Goal: Obtain resource: Download file/media

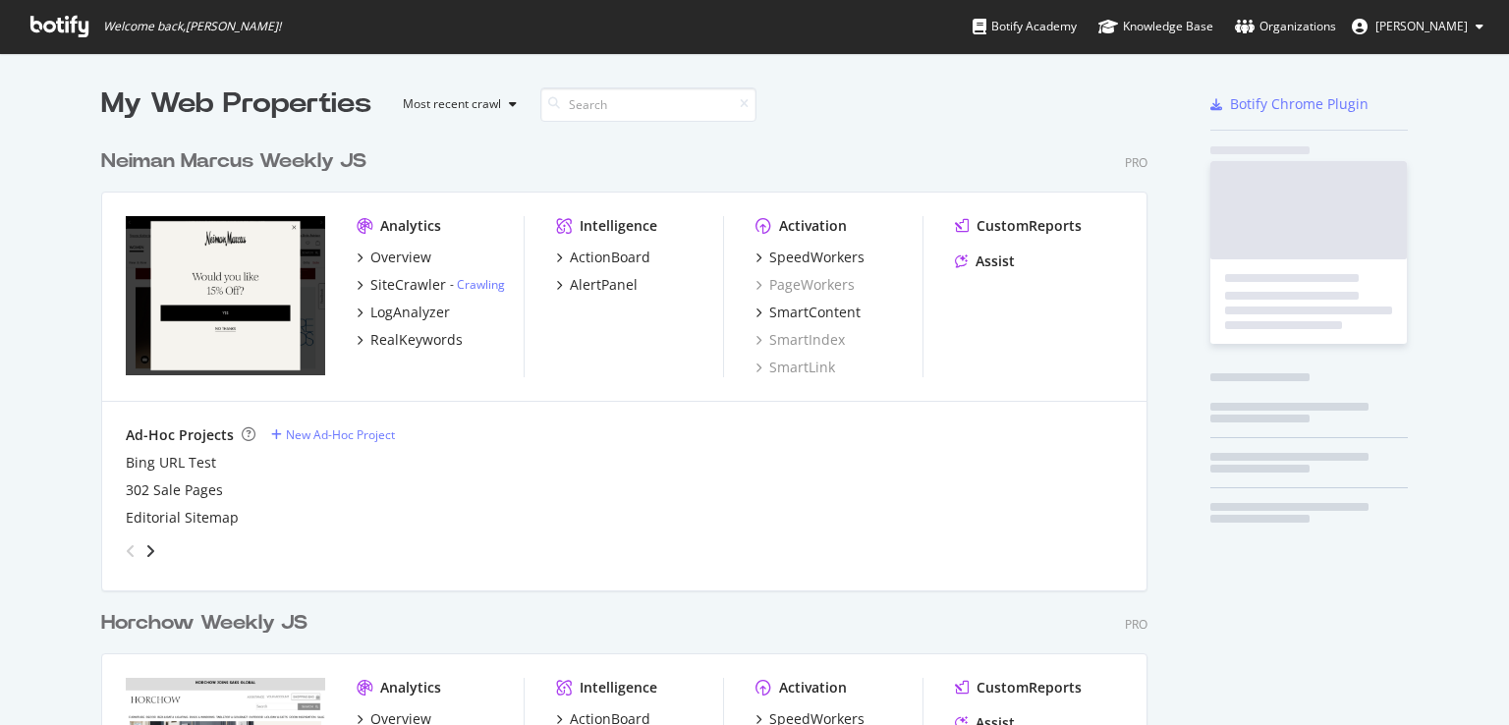
scroll to position [1216, 1047]
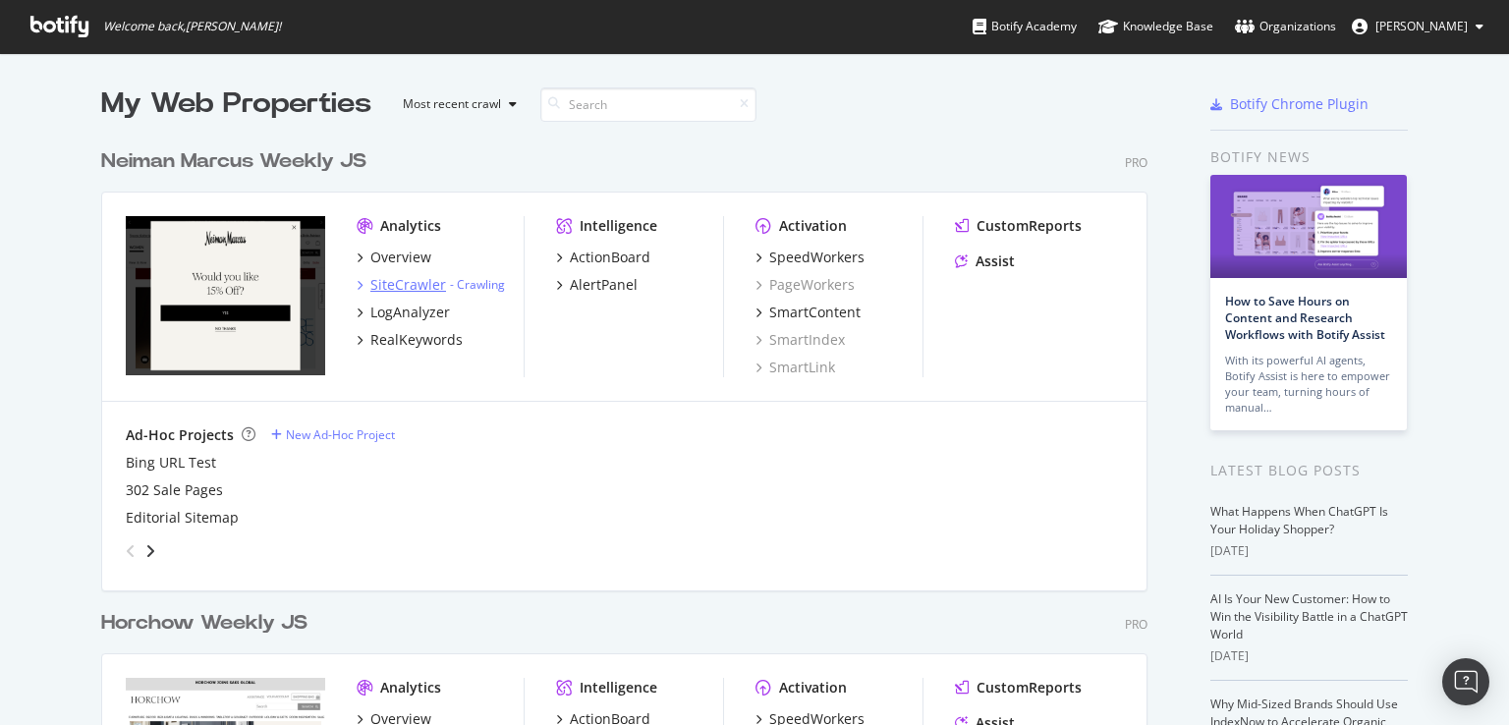
click at [416, 283] on div "SiteCrawler" at bounding box center [408, 285] width 76 height 20
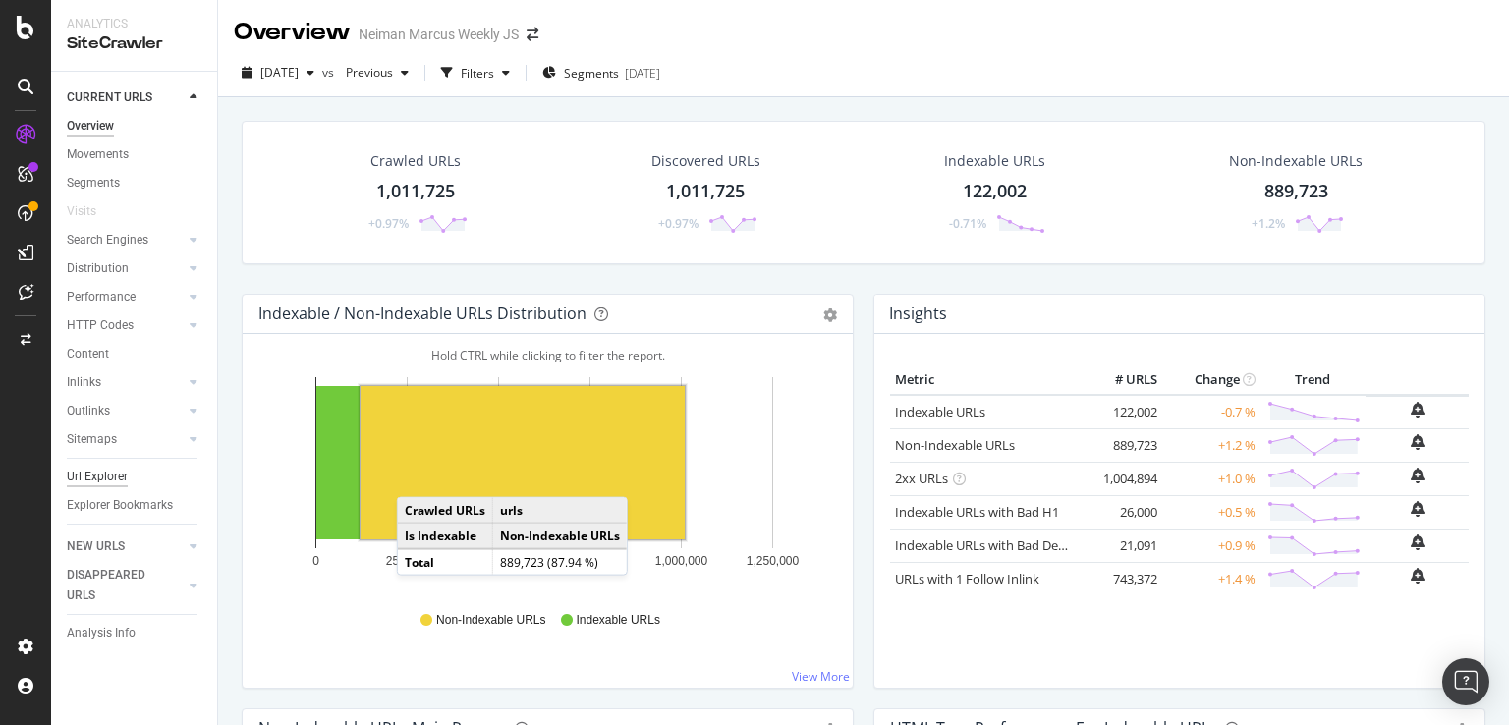
click at [106, 477] on div "Url Explorer" at bounding box center [97, 477] width 61 height 21
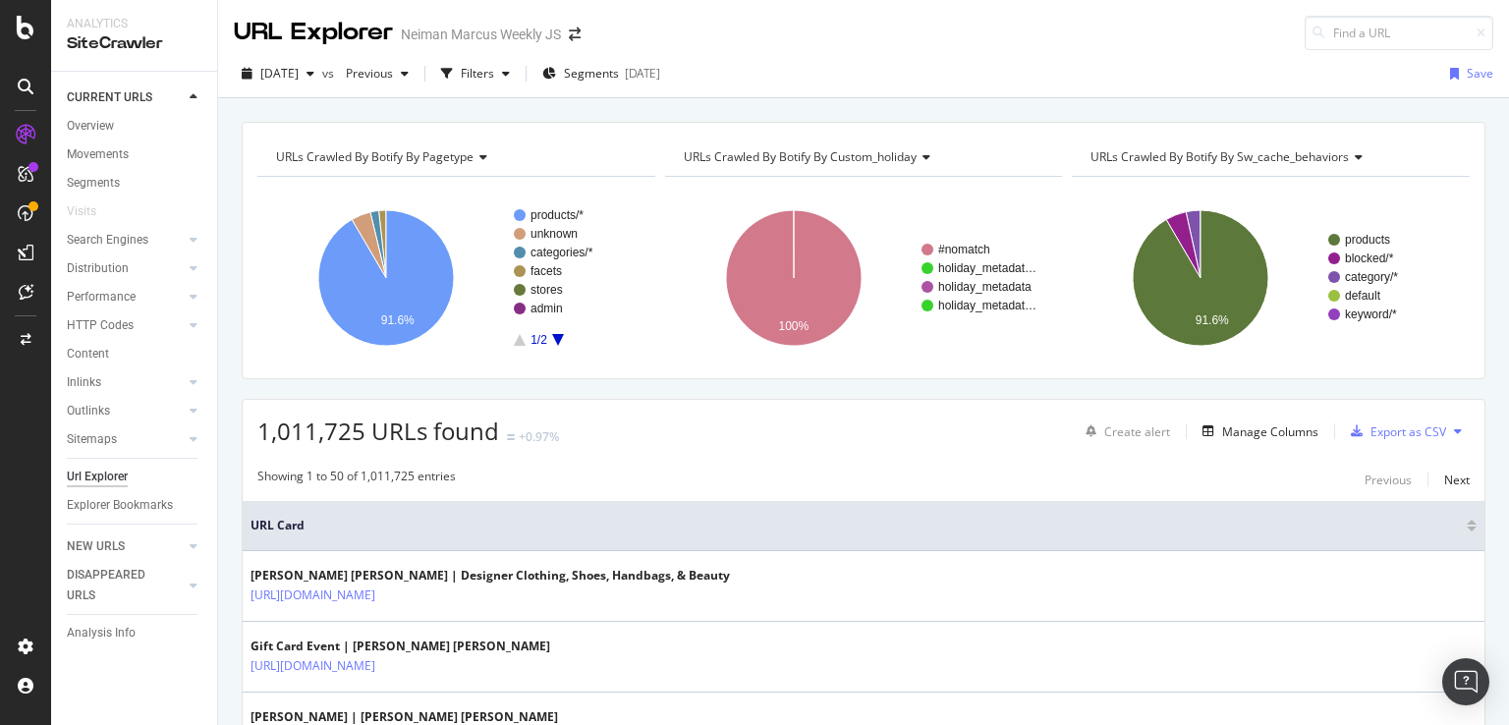
click at [106, 477] on div "Url Explorer" at bounding box center [97, 477] width 61 height 21
click at [461, 81] on div "button" at bounding box center [447, 74] width 28 height 28
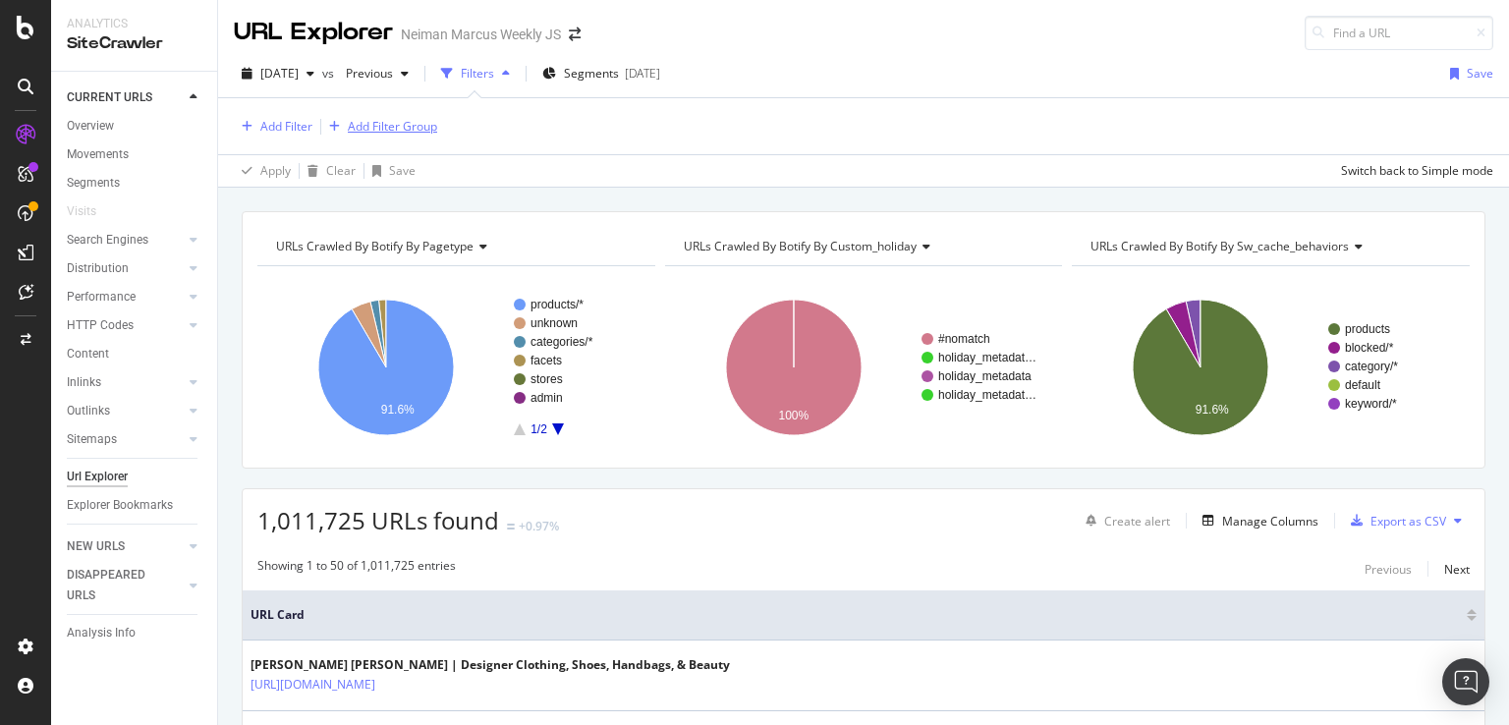
click at [394, 129] on div "Add Filter Group" at bounding box center [392, 126] width 89 height 17
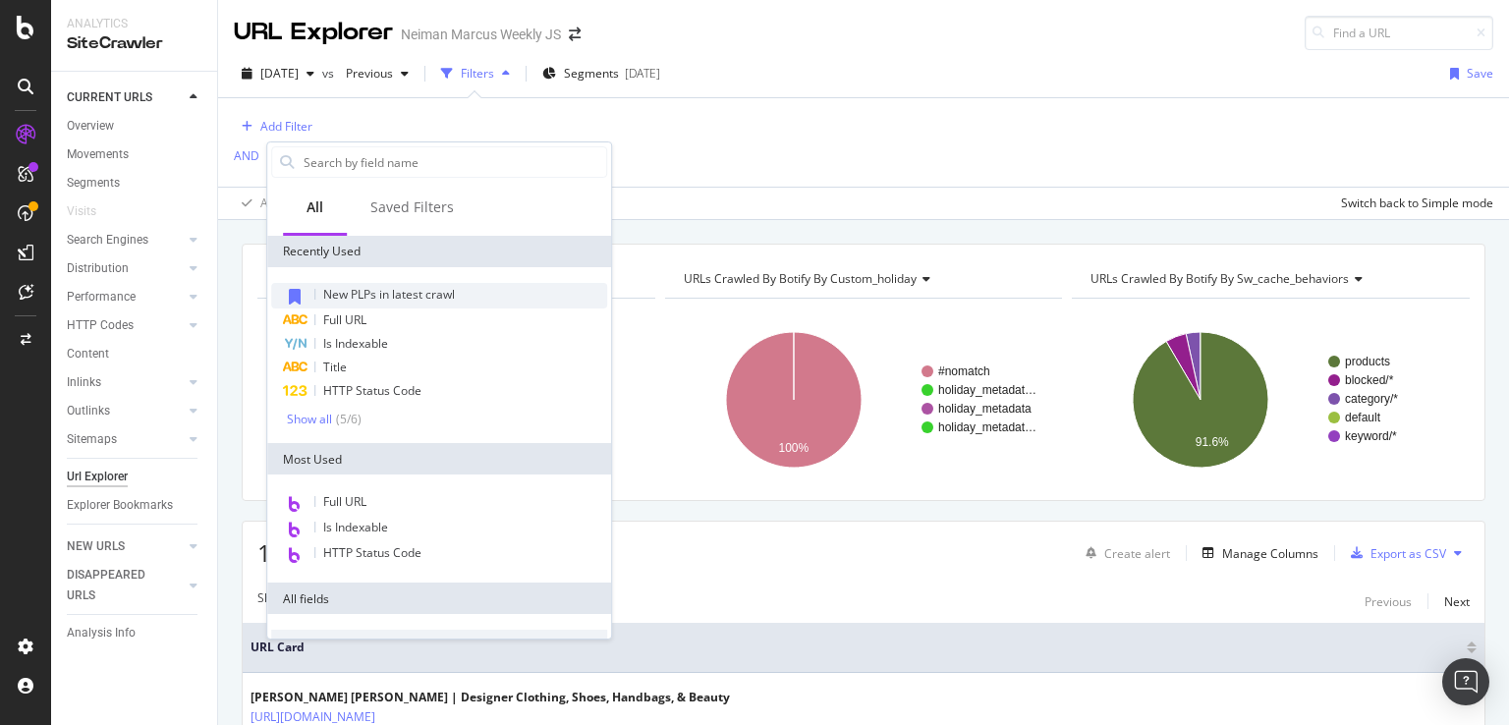
click at [422, 286] on span "New PLPs in latest crawl" at bounding box center [389, 294] width 132 height 17
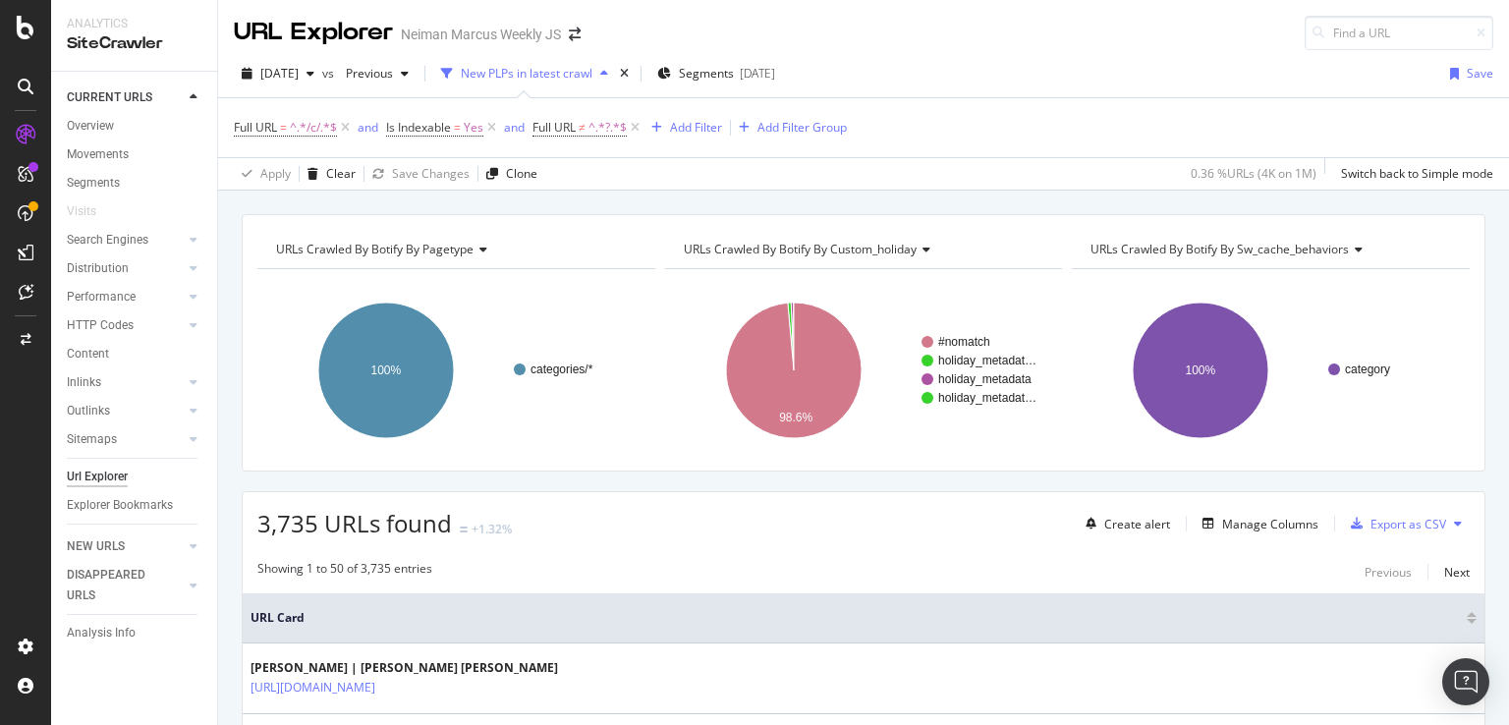
click at [695, 112] on div "Full URL = ^.*/c/.*$ and Is Indexable = Yes and Full URL ≠ ^.*?.*$ Add Filter A…" at bounding box center [863, 127] width 1259 height 59
click at [694, 135] on div "Add Filter" at bounding box center [696, 127] width 52 height 17
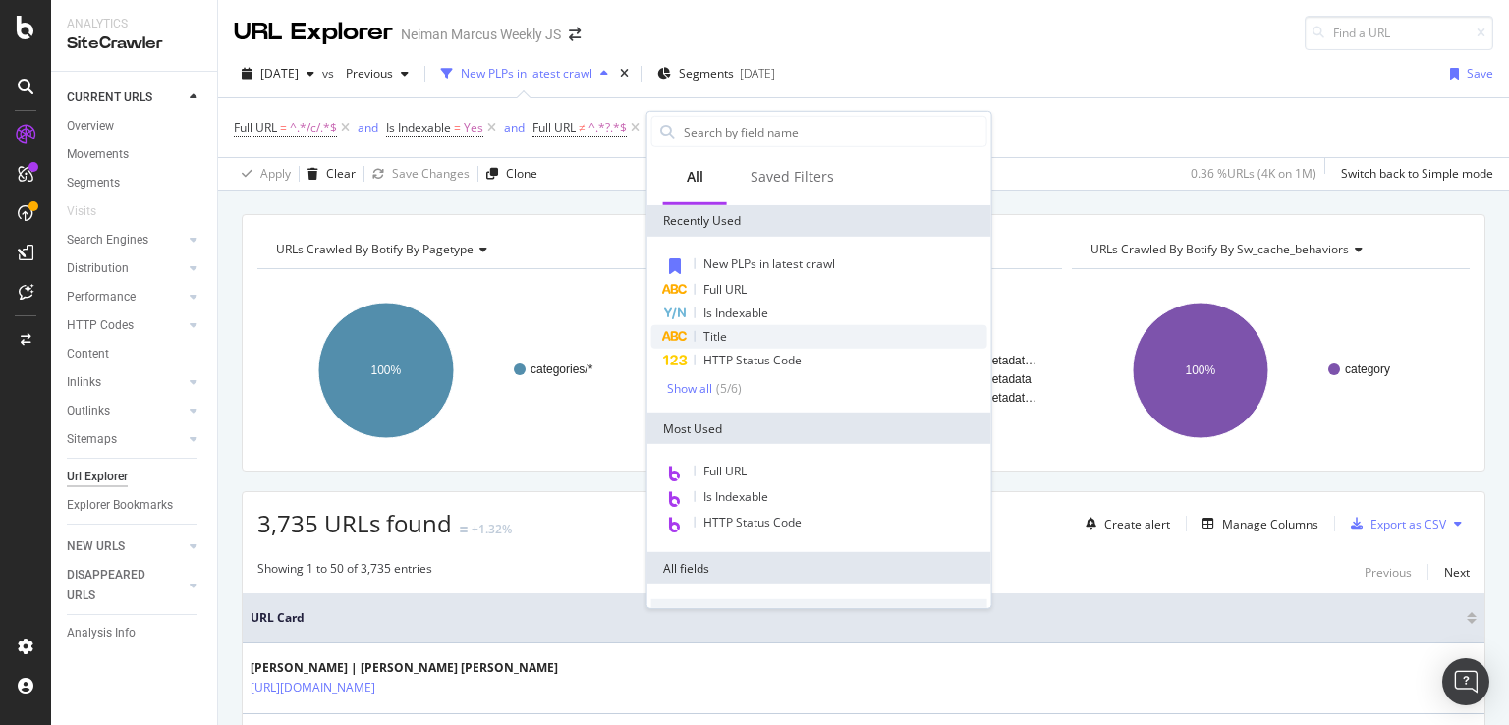
click at [723, 332] on span "Title" at bounding box center [715, 336] width 24 height 17
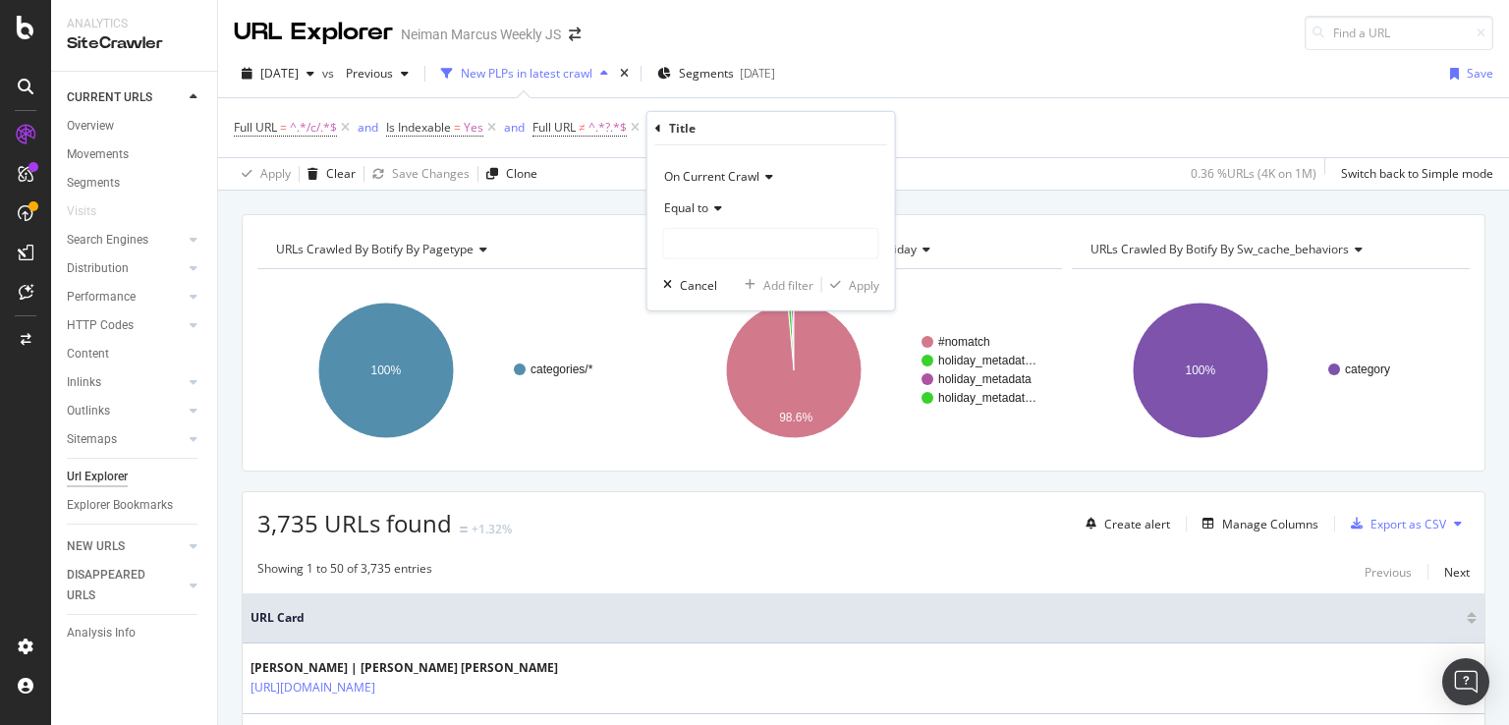
click at [715, 209] on icon at bounding box center [715, 208] width 14 height 12
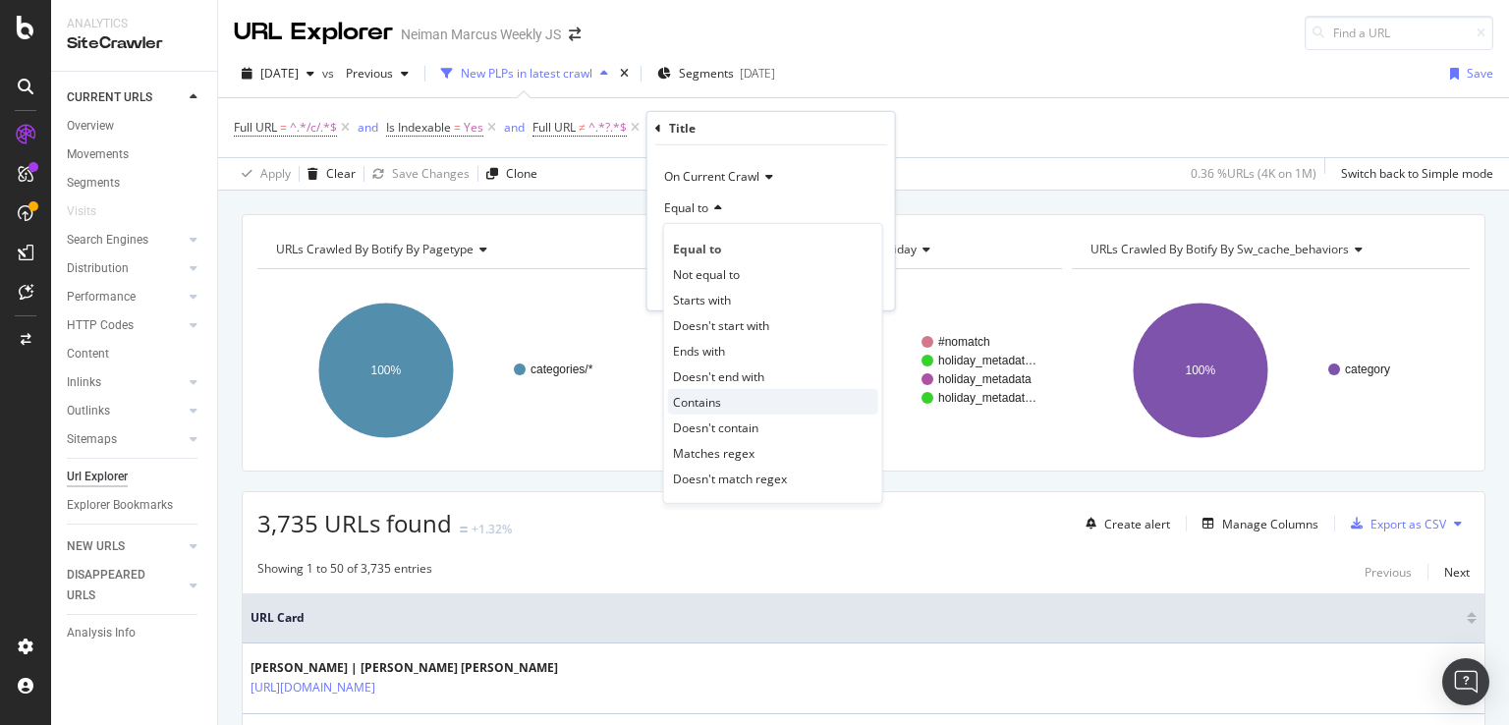
click at [731, 392] on div "Contains" at bounding box center [773, 402] width 210 height 26
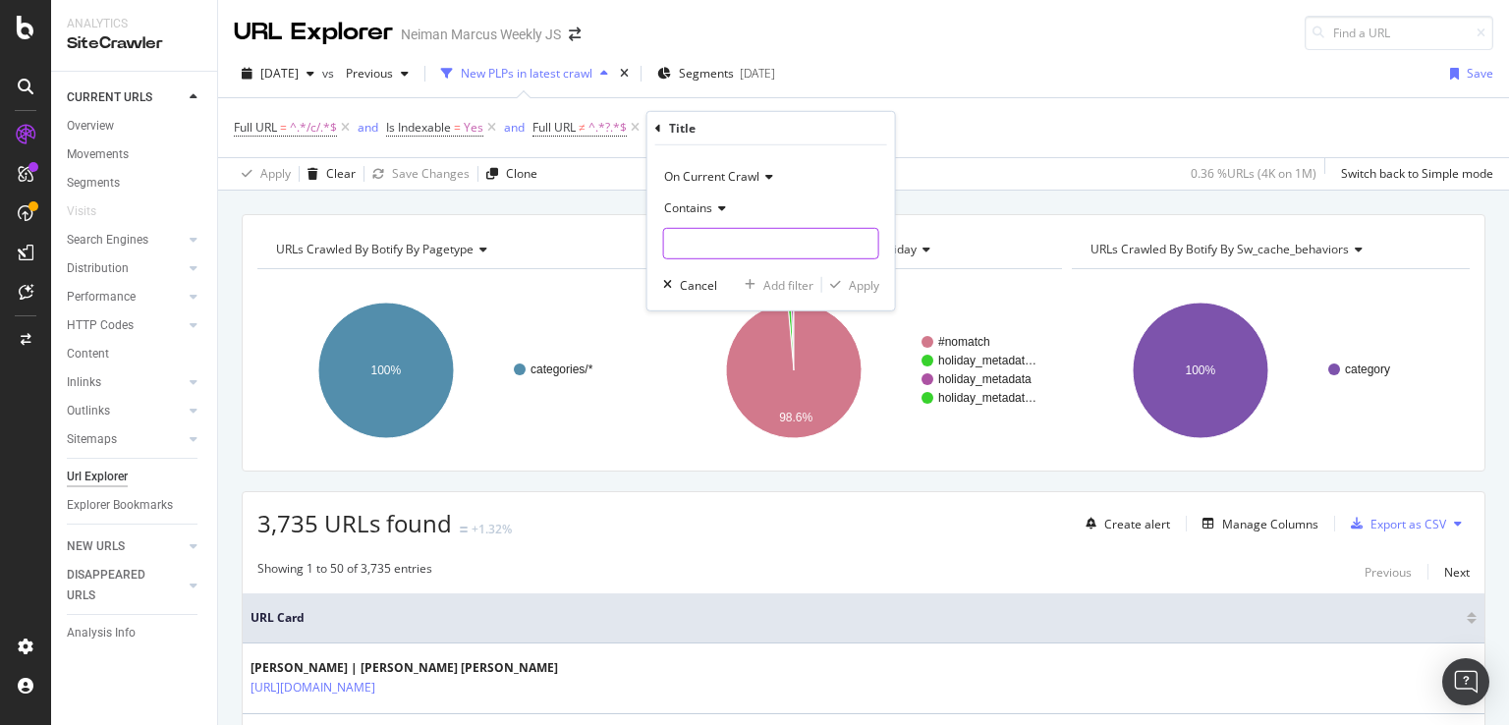
click at [758, 232] on input "text" at bounding box center [771, 243] width 214 height 31
type input "a"
type input "at Neiman"
click at [868, 284] on div "Apply" at bounding box center [864, 284] width 30 height 17
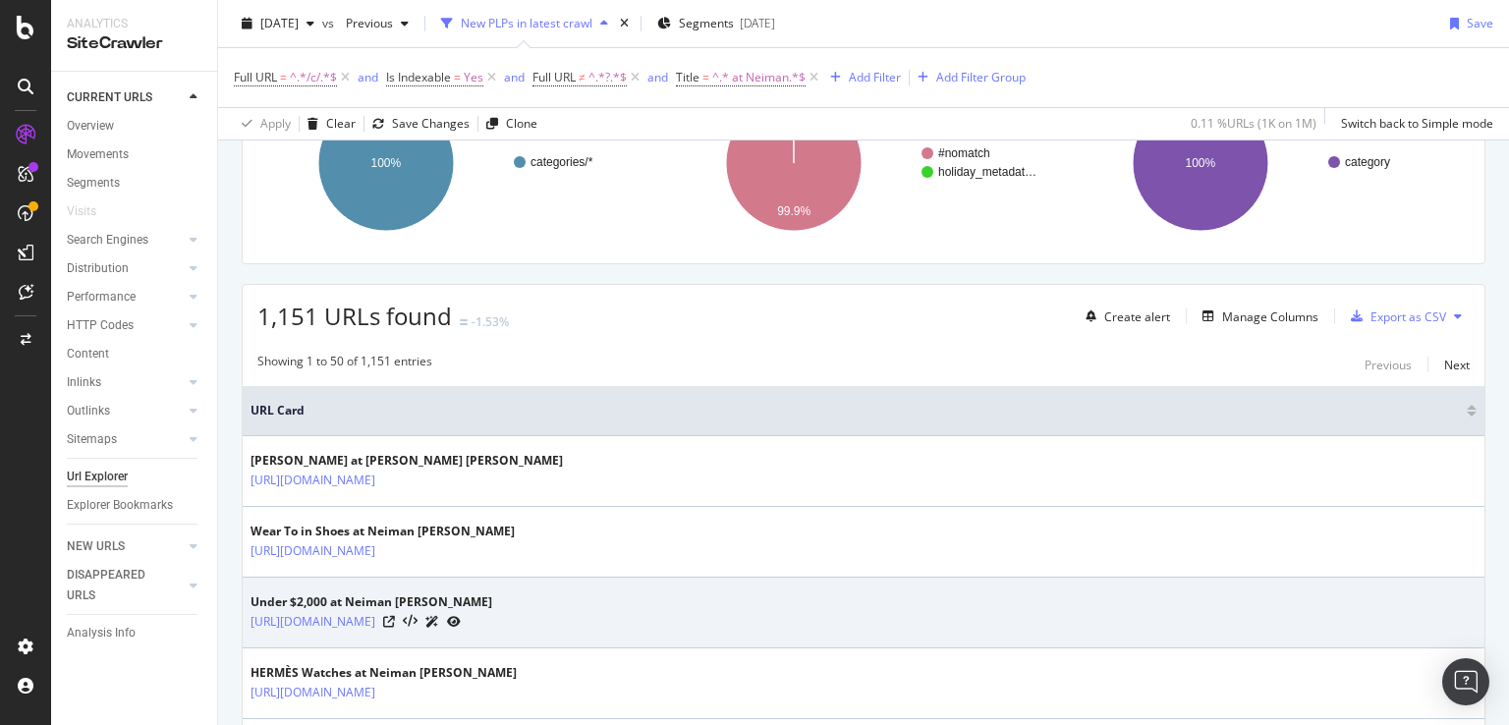
scroll to position [208, 0]
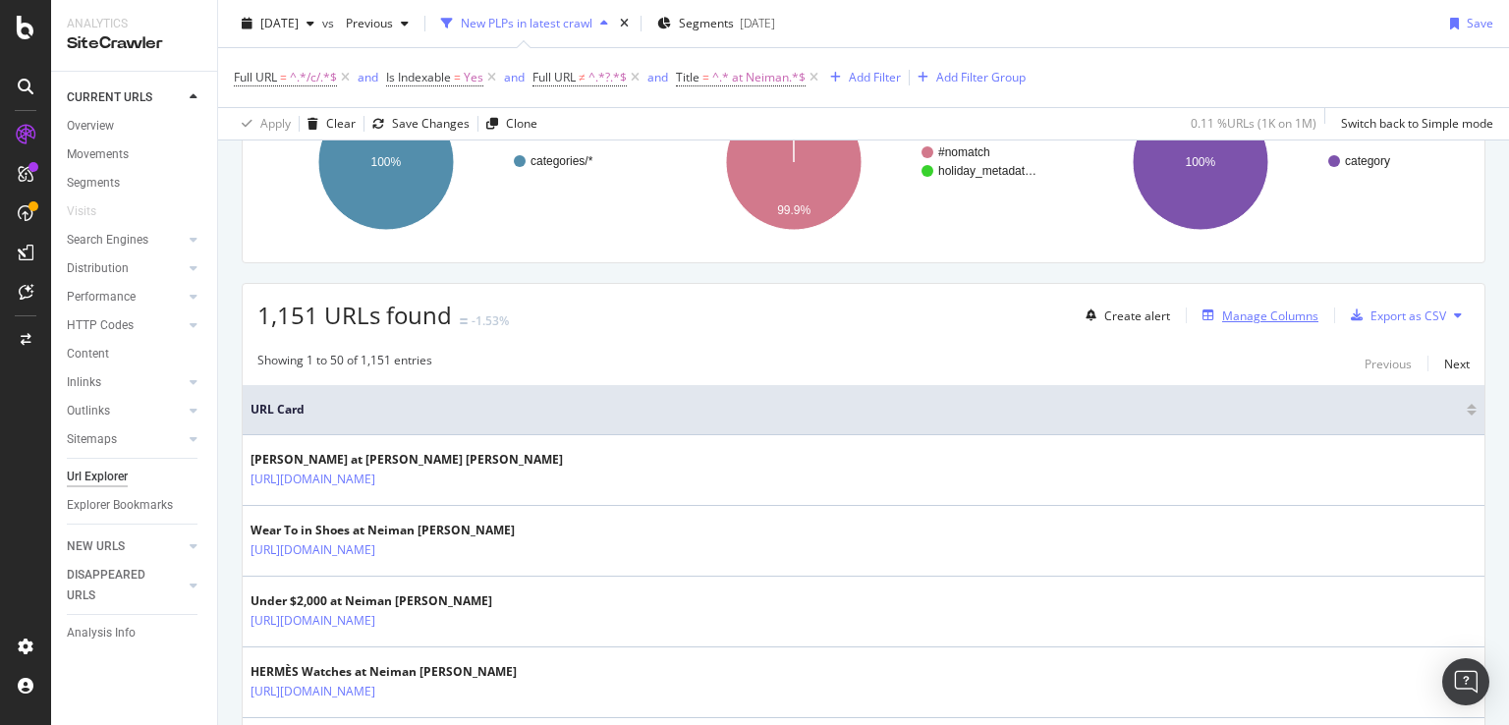
click at [1263, 317] on div "Manage Columns" at bounding box center [1270, 315] width 96 height 17
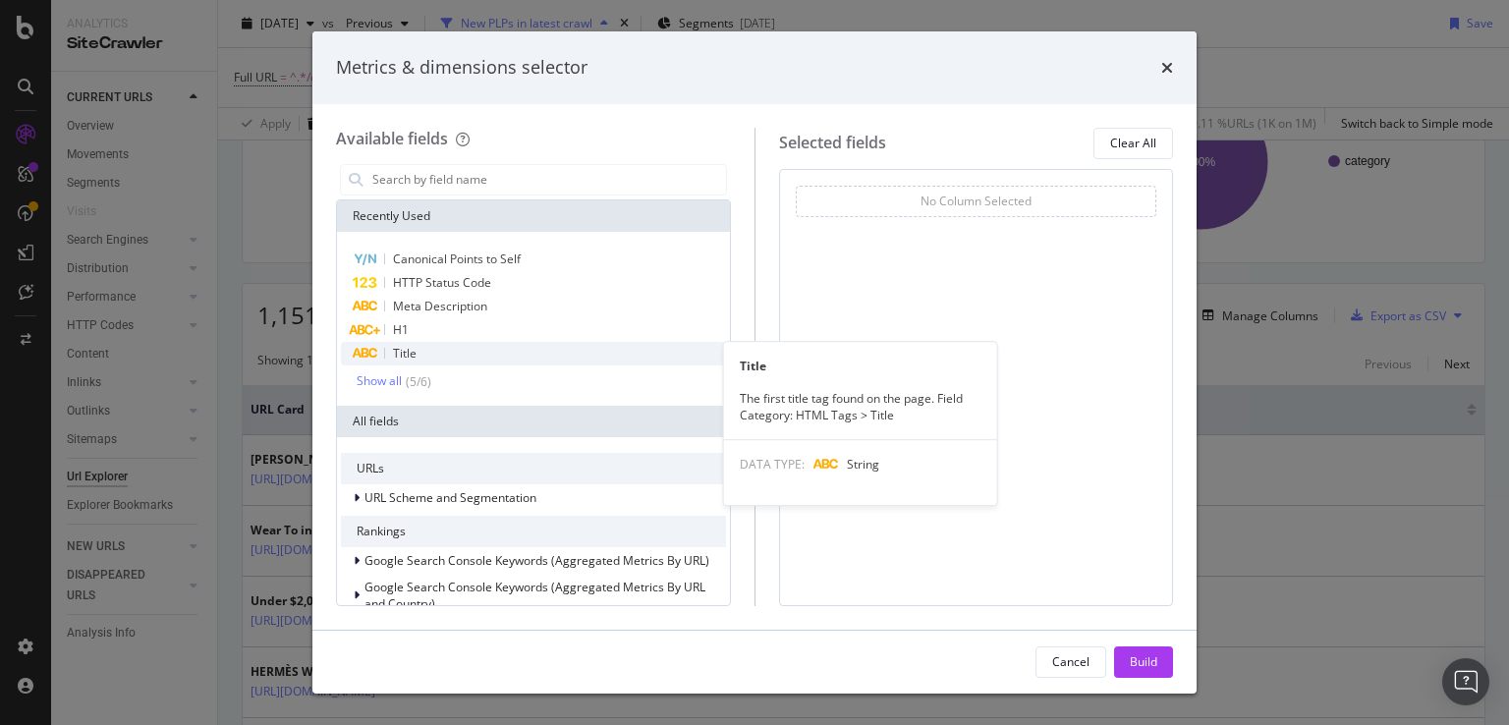
click at [515, 358] on div "Title" at bounding box center [533, 354] width 385 height 24
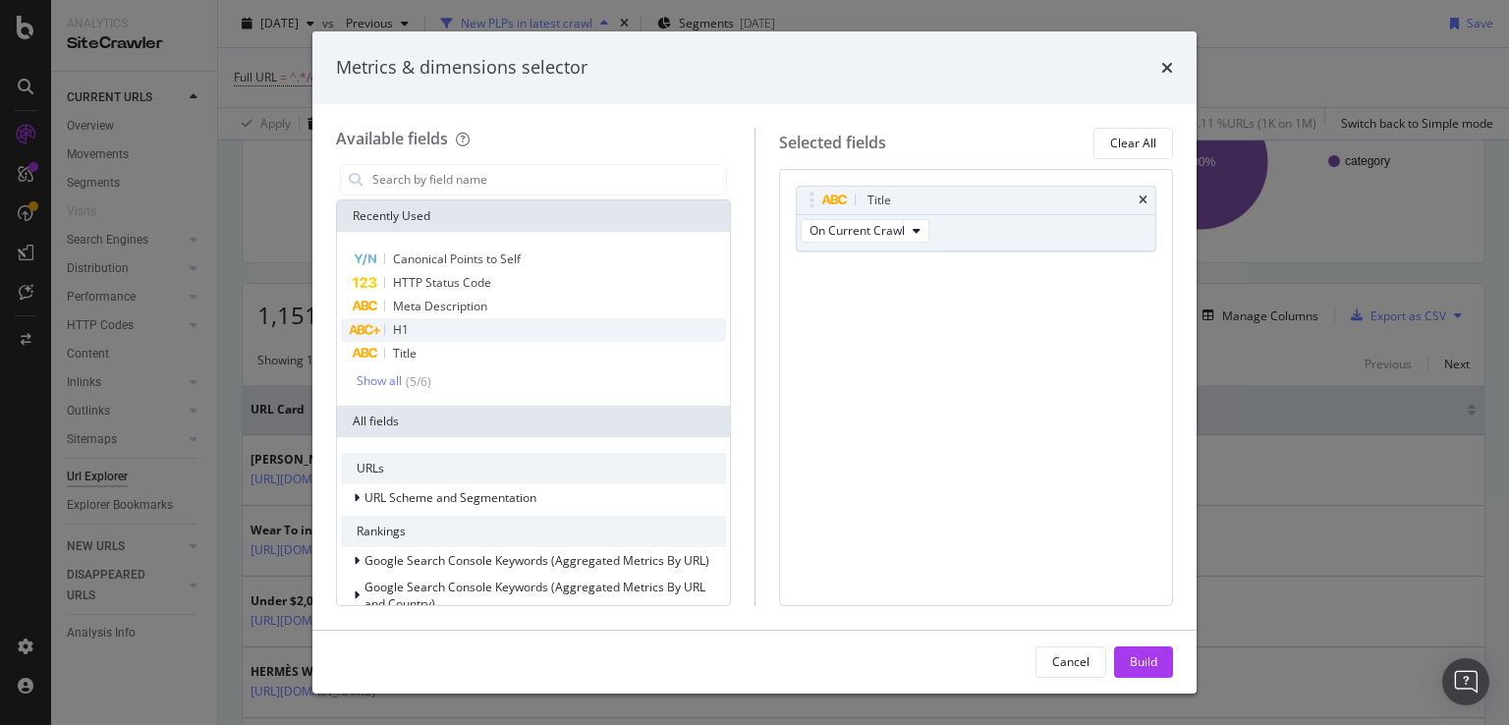
click at [503, 332] on div "H1" at bounding box center [533, 330] width 385 height 24
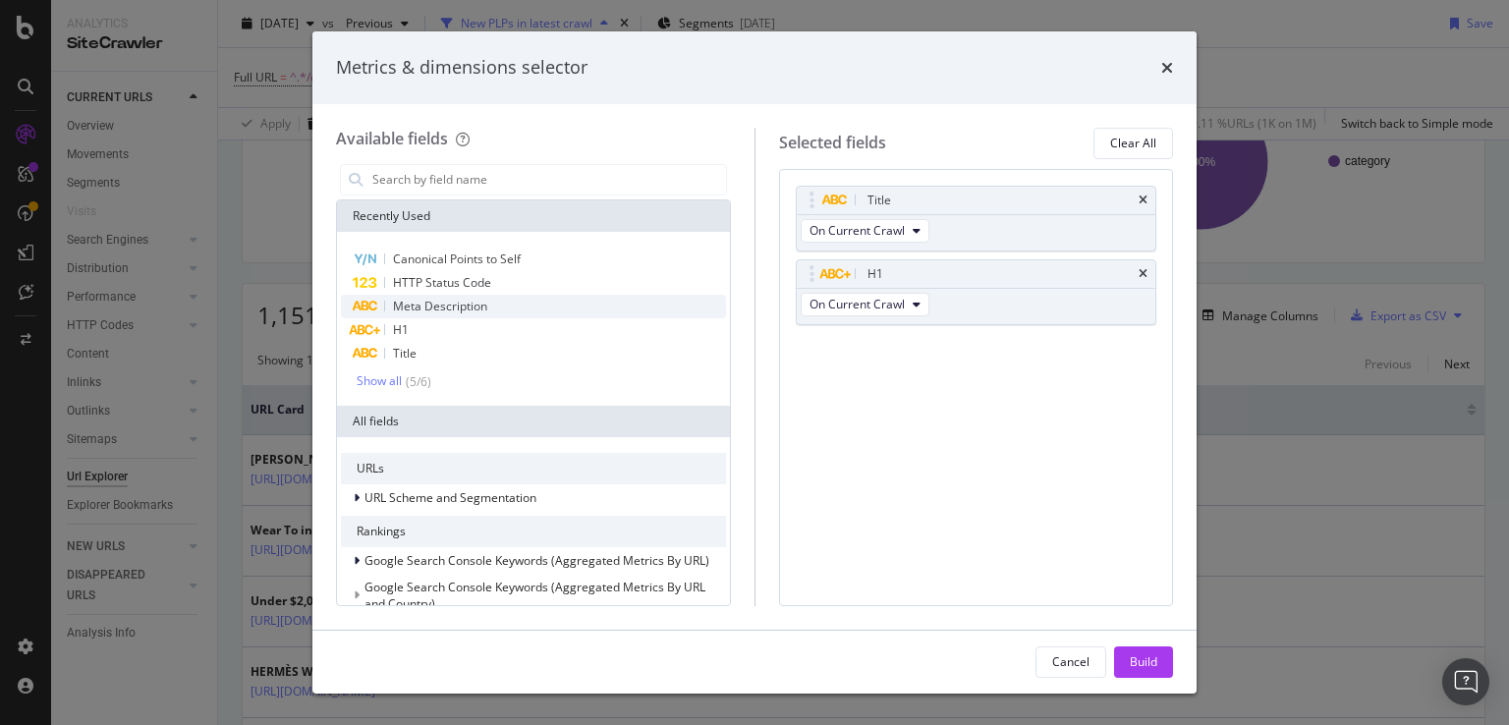
click at [507, 310] on div "Meta Description" at bounding box center [533, 307] width 385 height 24
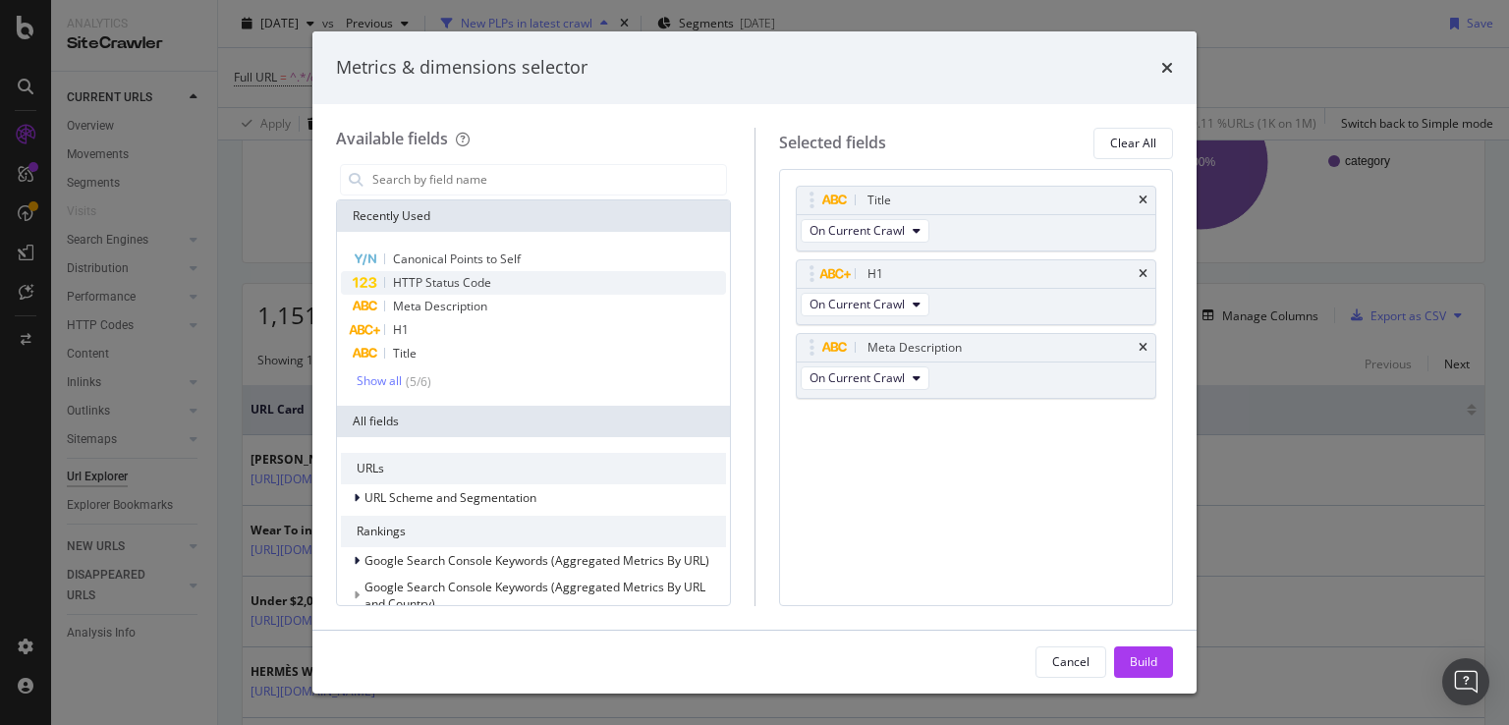
click at [513, 288] on div "HTTP Status Code" at bounding box center [533, 283] width 385 height 24
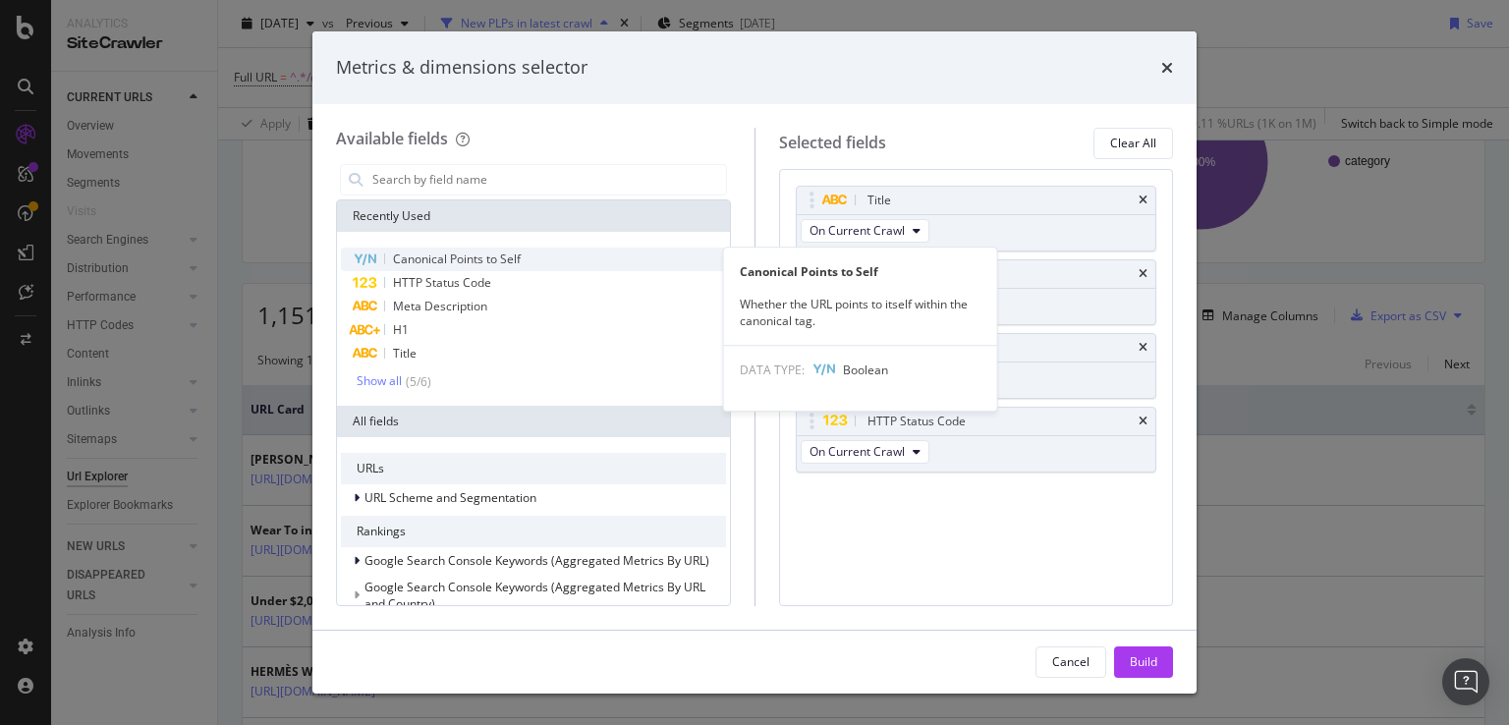
click at [511, 256] on span "Canonical Points to Self" at bounding box center [457, 258] width 128 height 17
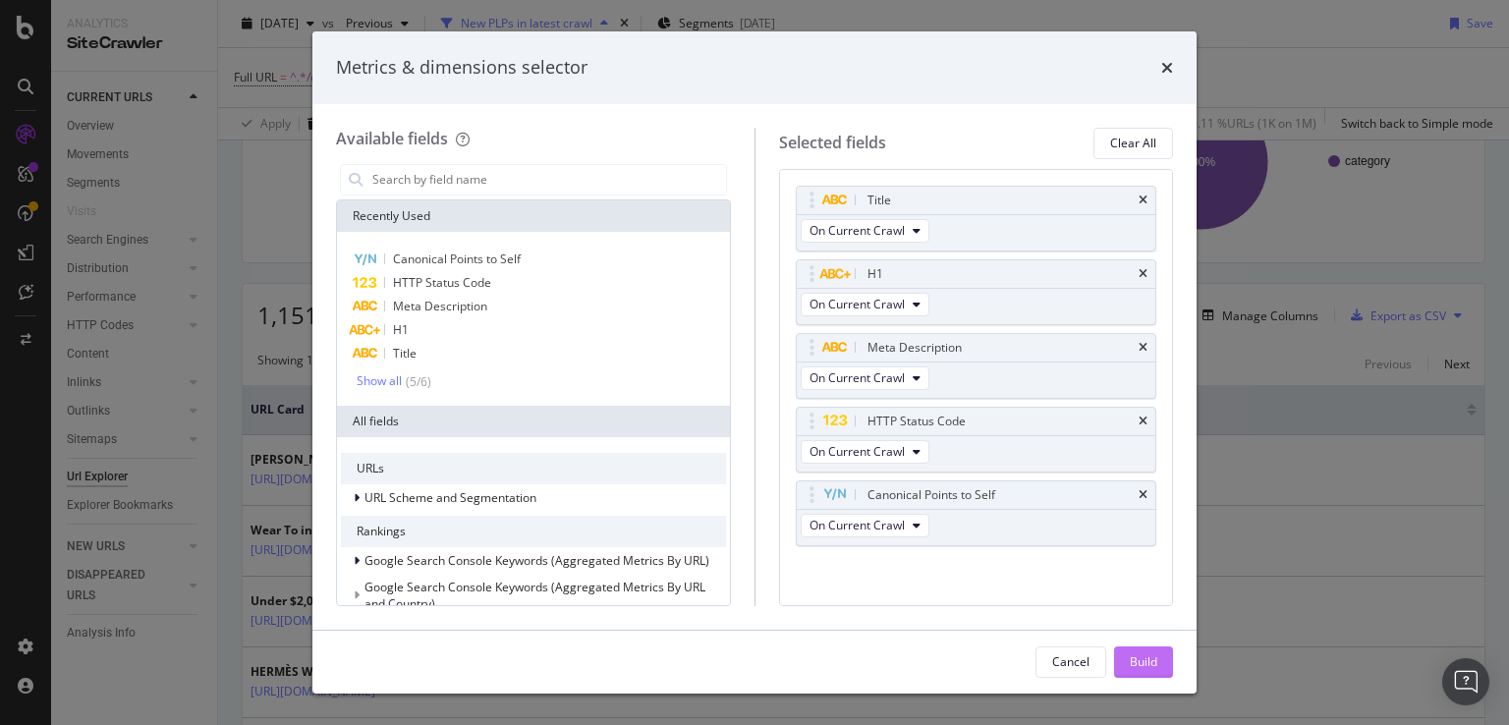
click at [1144, 669] on div "Build" at bounding box center [1144, 661] width 28 height 17
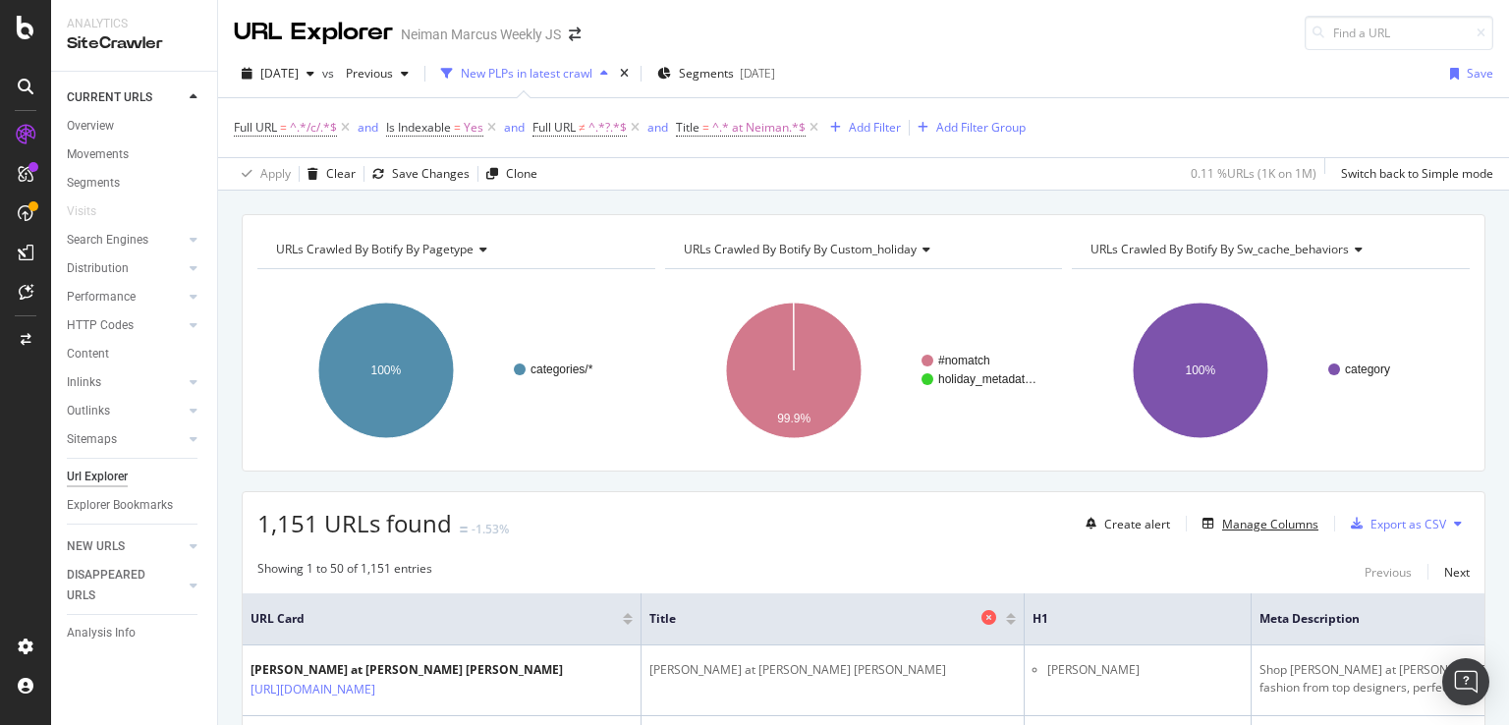
scroll to position [2, 0]
click at [883, 124] on div "Add Filter" at bounding box center [875, 125] width 52 height 17
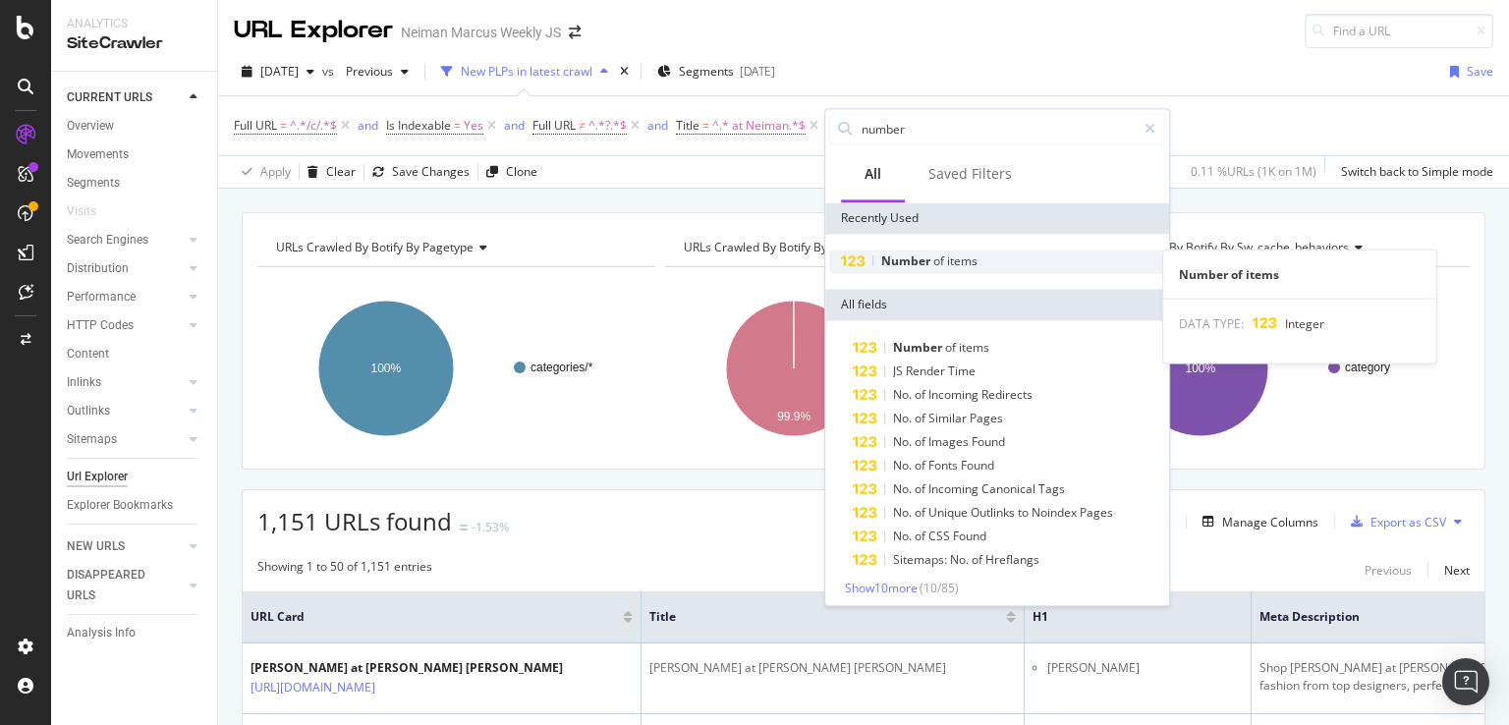
type input "number"
click at [895, 264] on span "Number" at bounding box center [907, 260] width 52 height 17
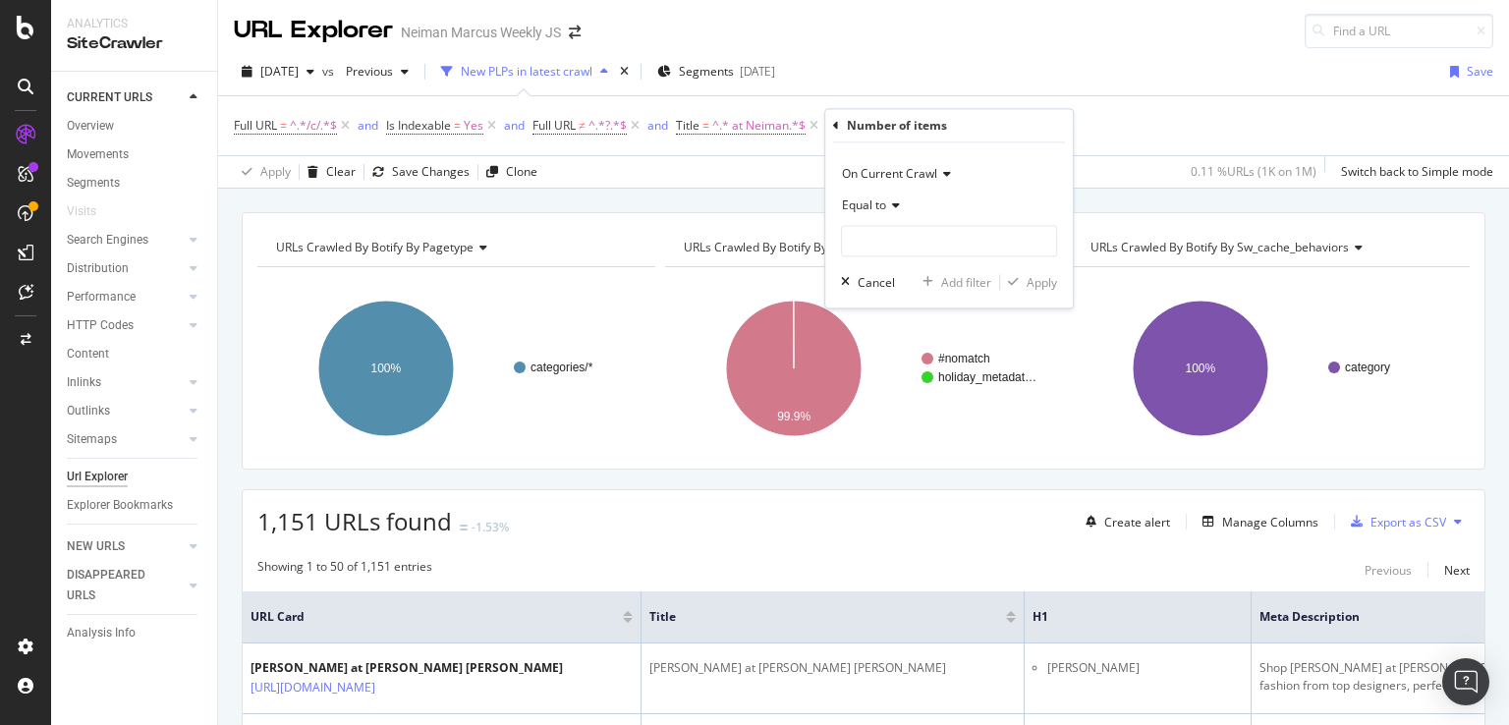
click at [889, 203] on icon at bounding box center [893, 206] width 14 height 12
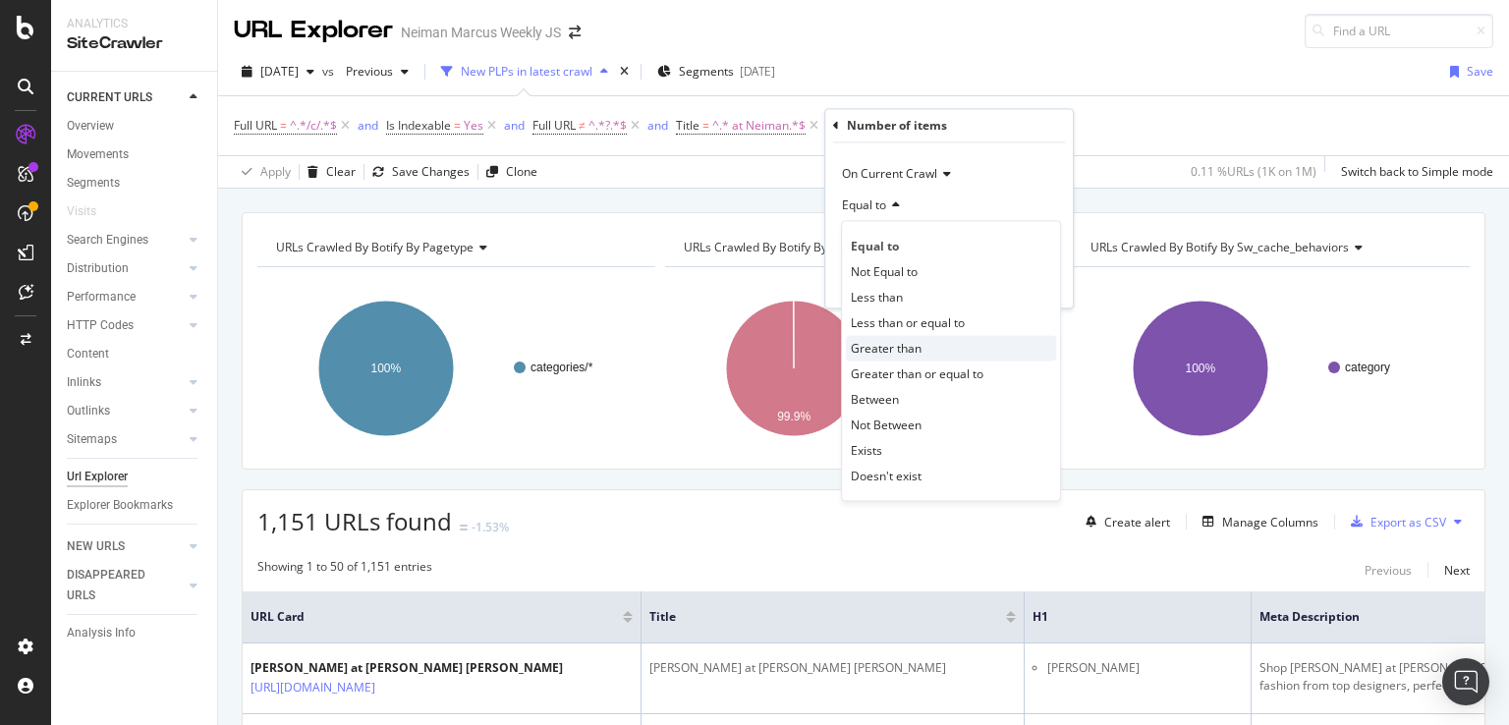
click at [911, 353] on span "Greater than" at bounding box center [886, 348] width 71 height 17
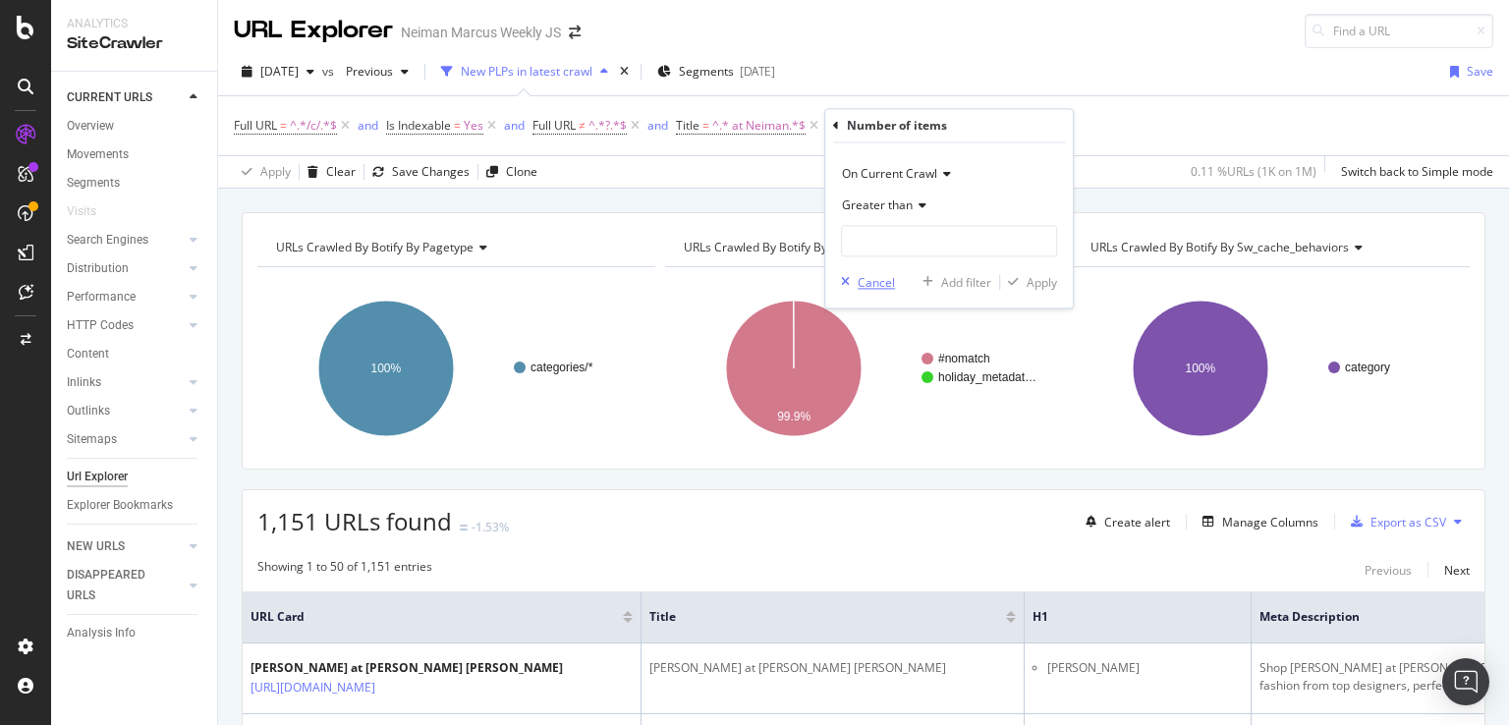
click at [880, 281] on div "Cancel" at bounding box center [875, 282] width 37 height 17
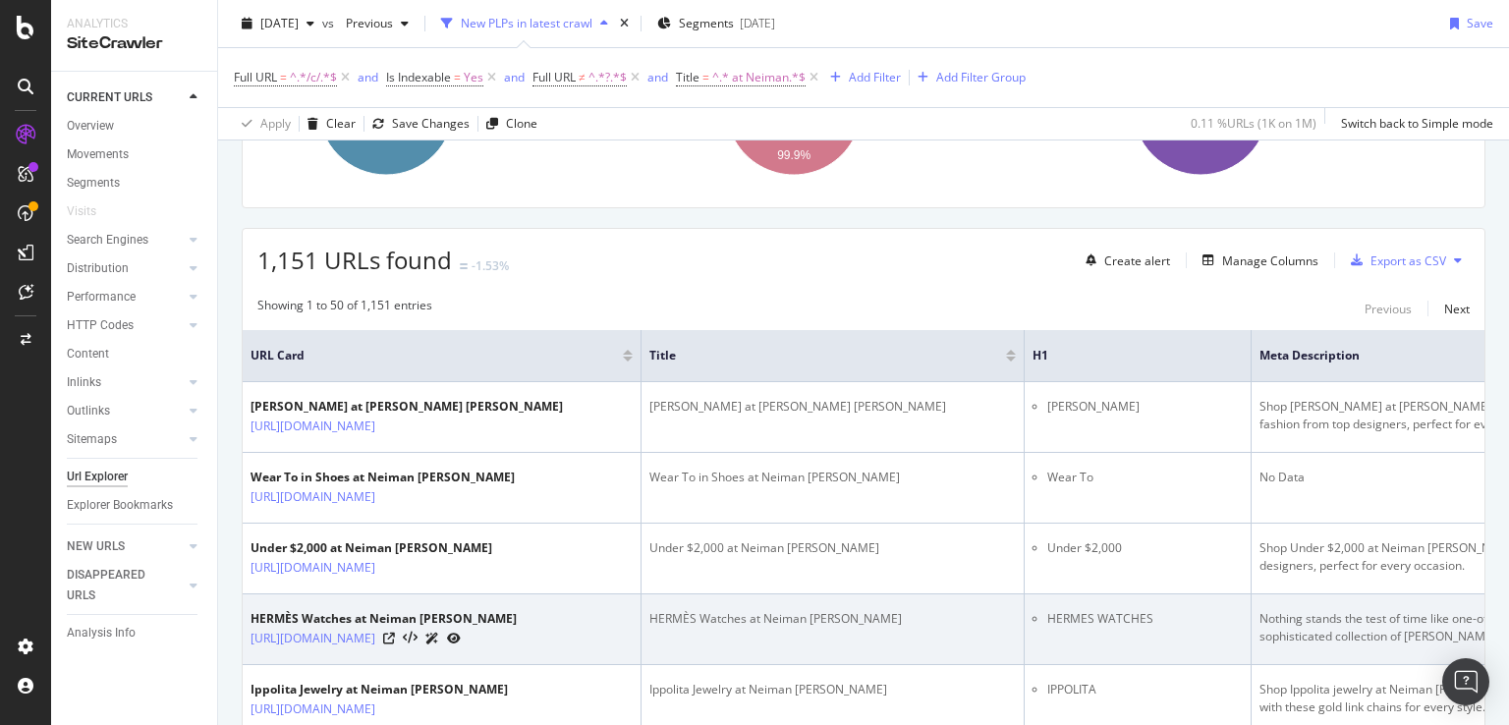
scroll to position [263, 0]
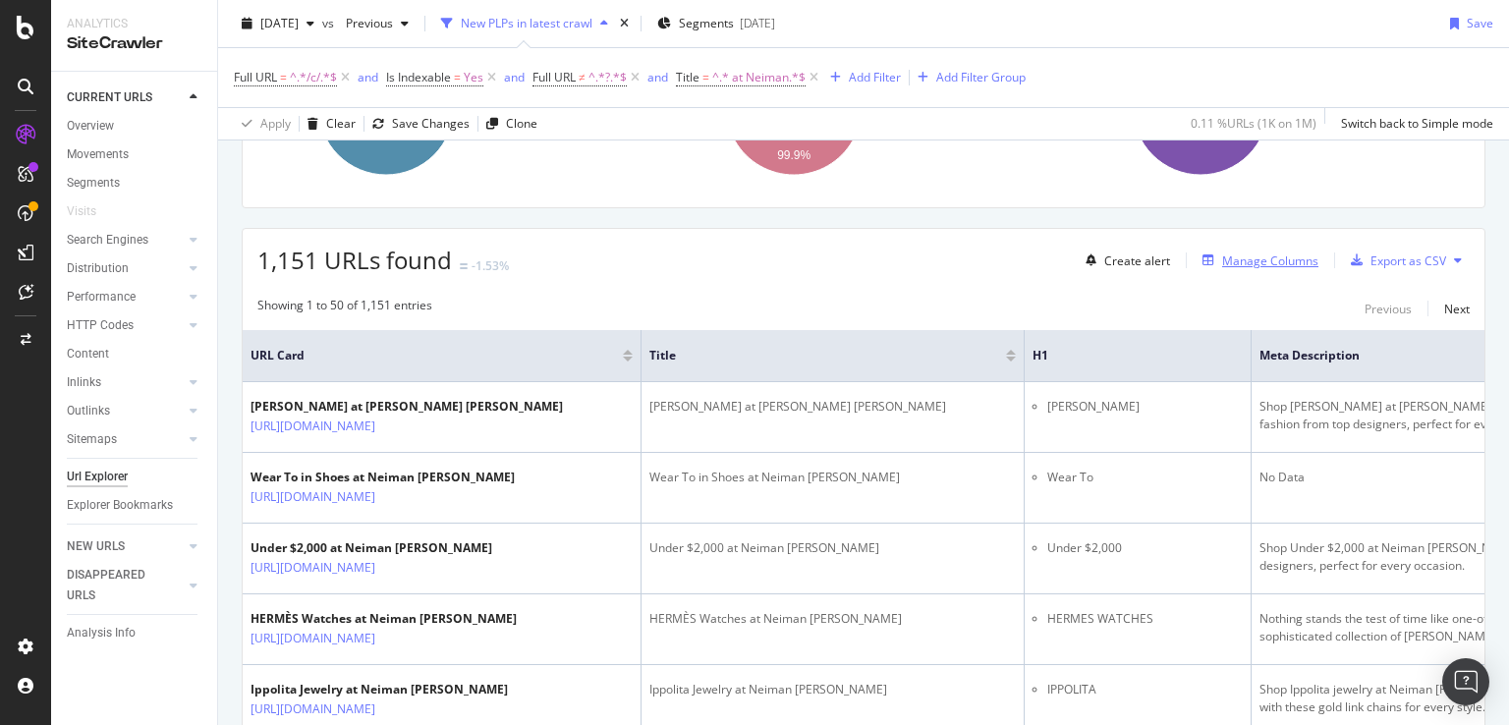
click at [1243, 257] on div "Manage Columns" at bounding box center [1270, 260] width 96 height 17
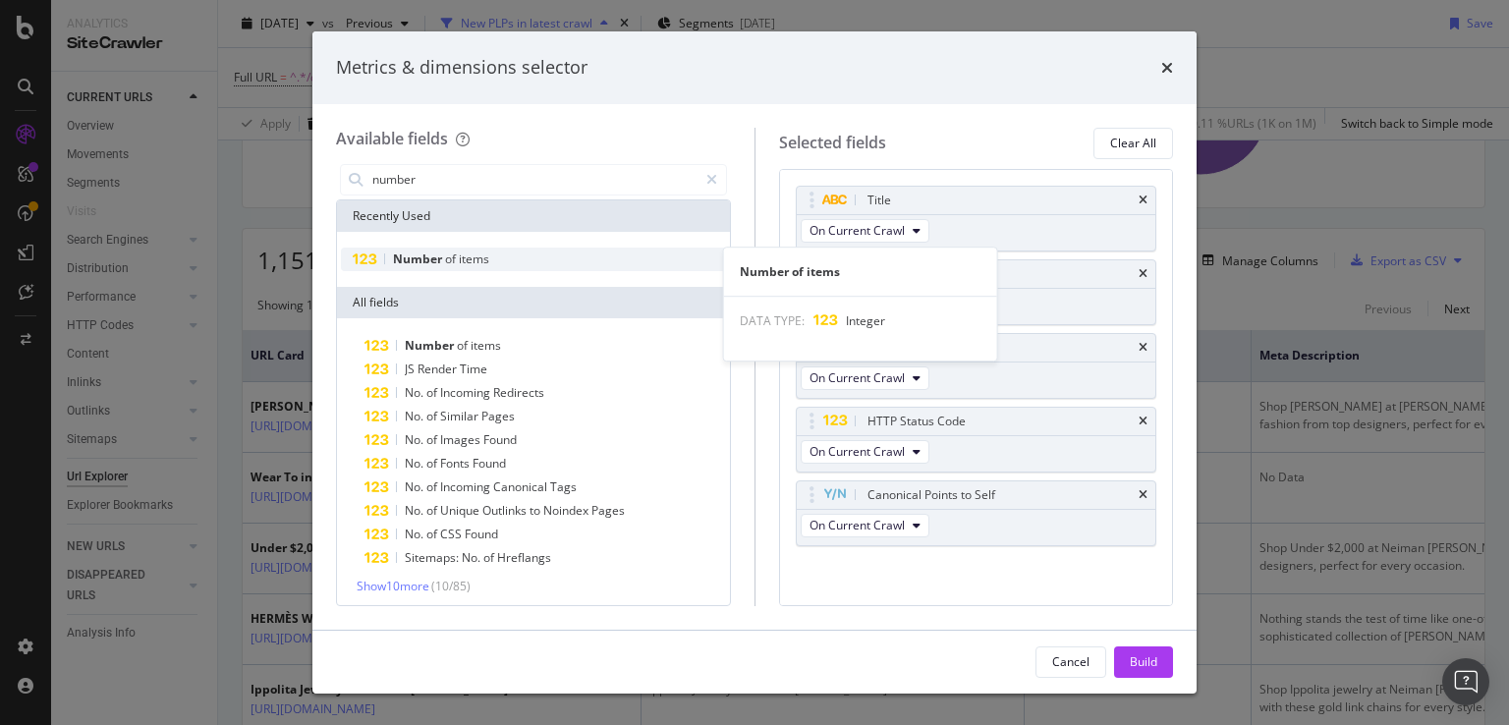
type input "number"
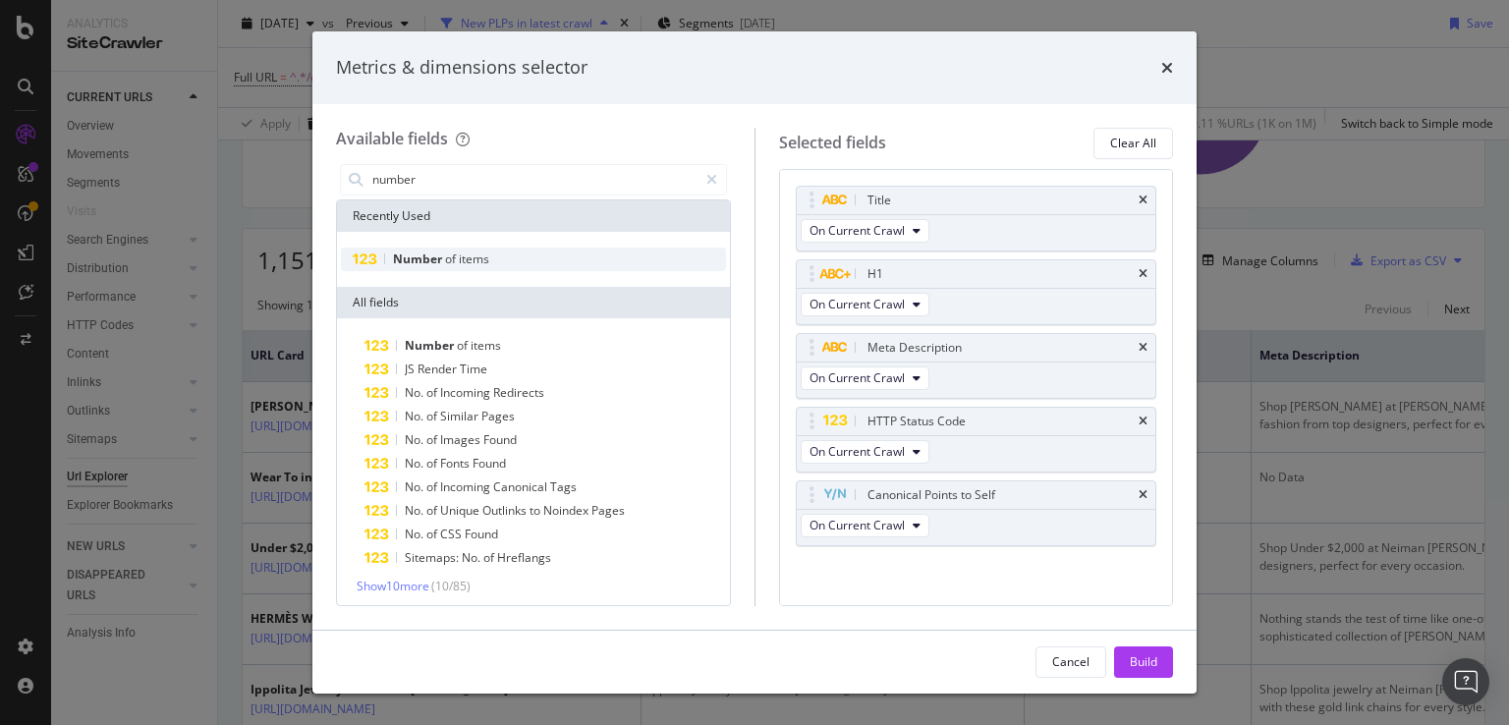
click at [496, 257] on div "Number of items" at bounding box center [533, 260] width 385 height 24
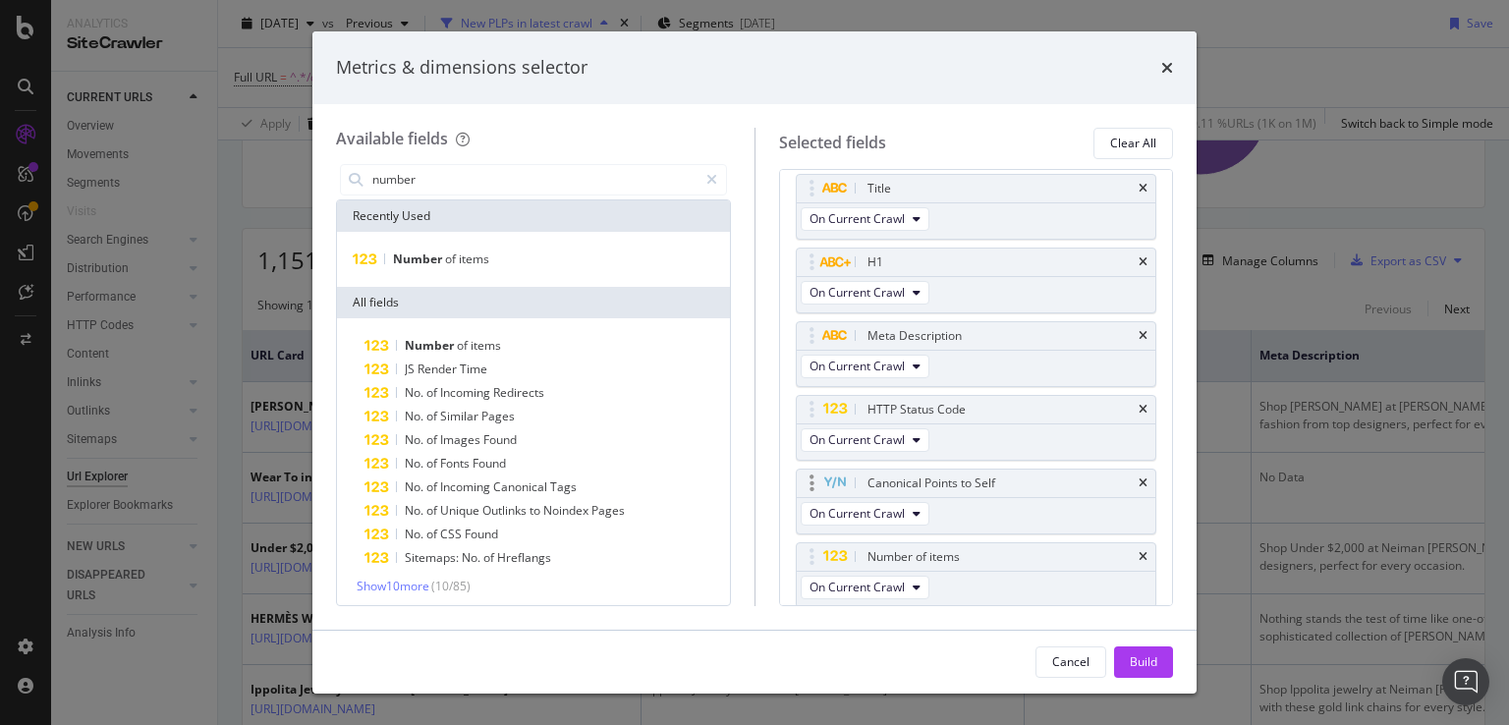
scroll to position [78, 0]
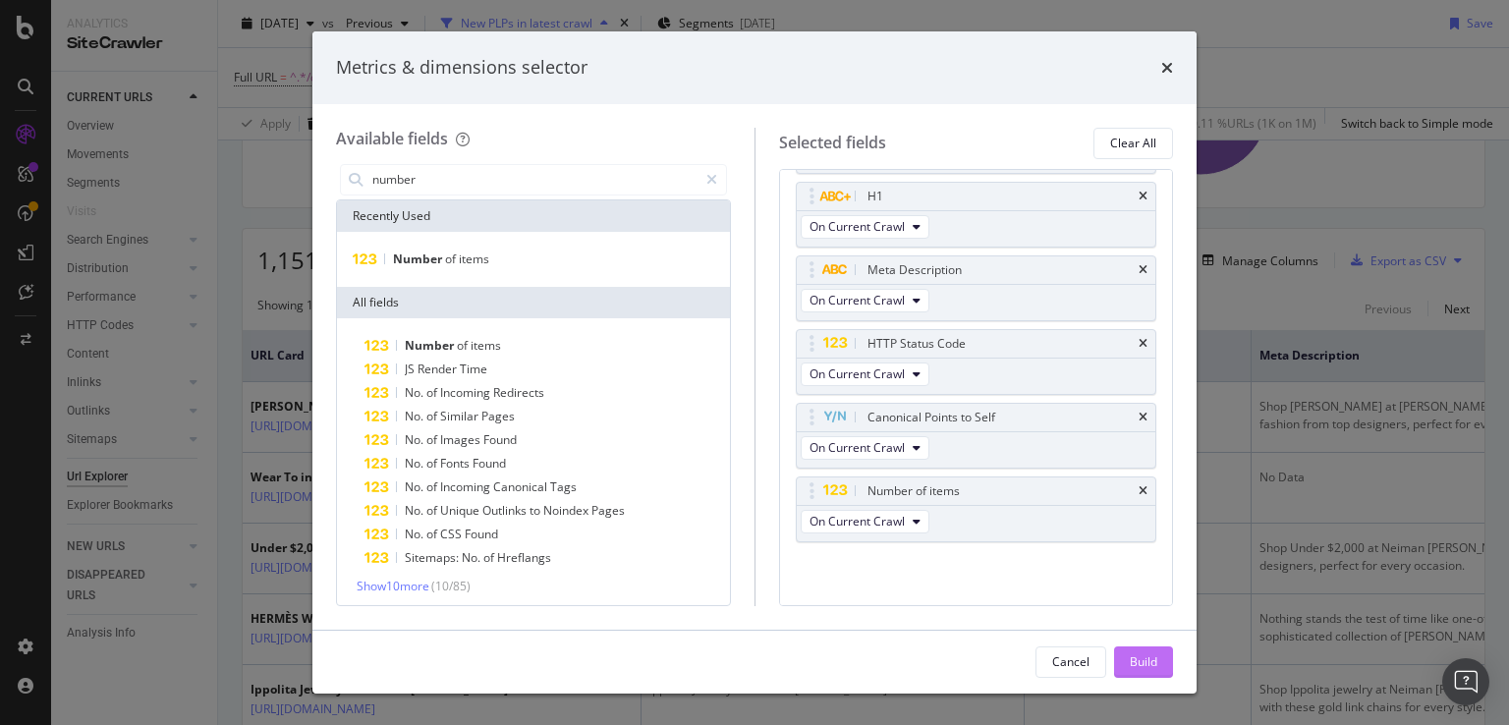
click at [1130, 662] on div "Build" at bounding box center [1144, 661] width 28 height 17
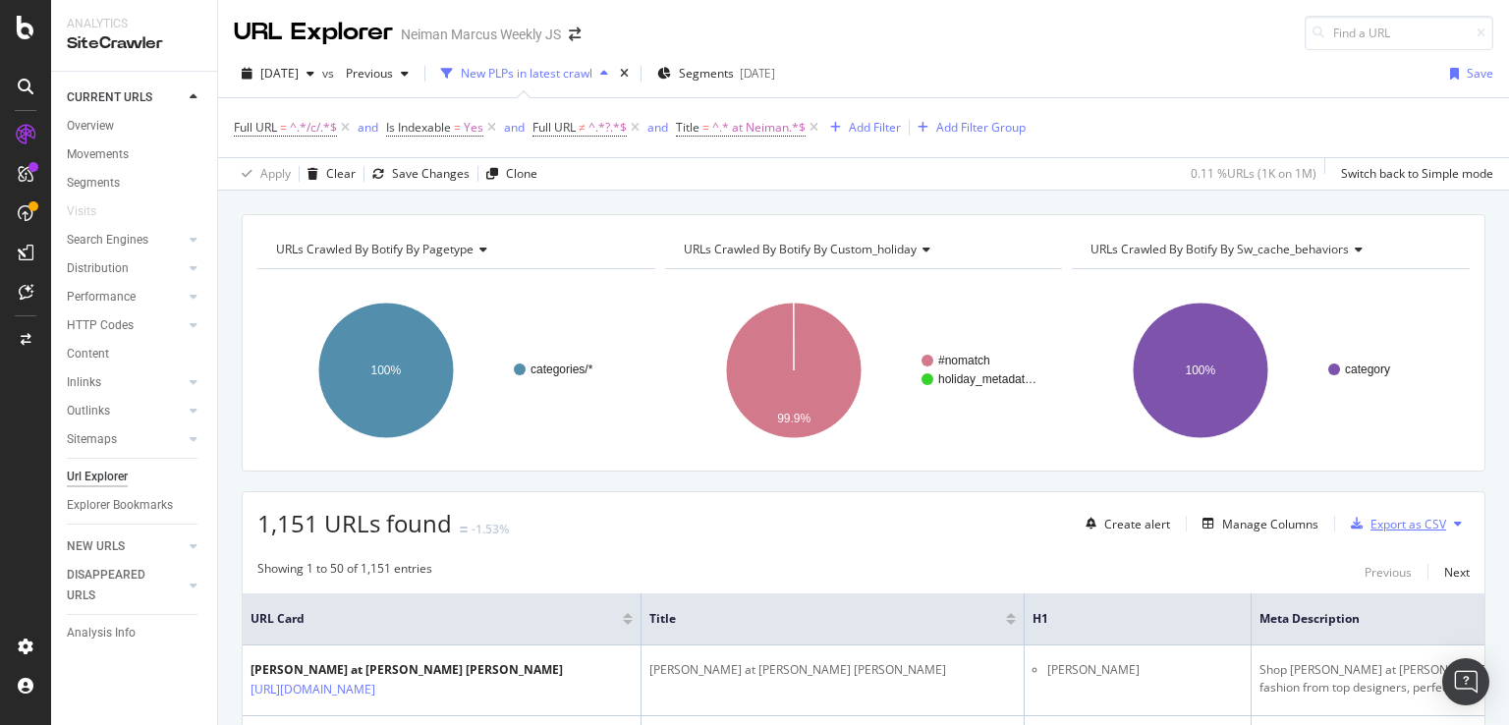
click at [1406, 527] on div "Export as CSV" at bounding box center [1408, 524] width 76 height 17
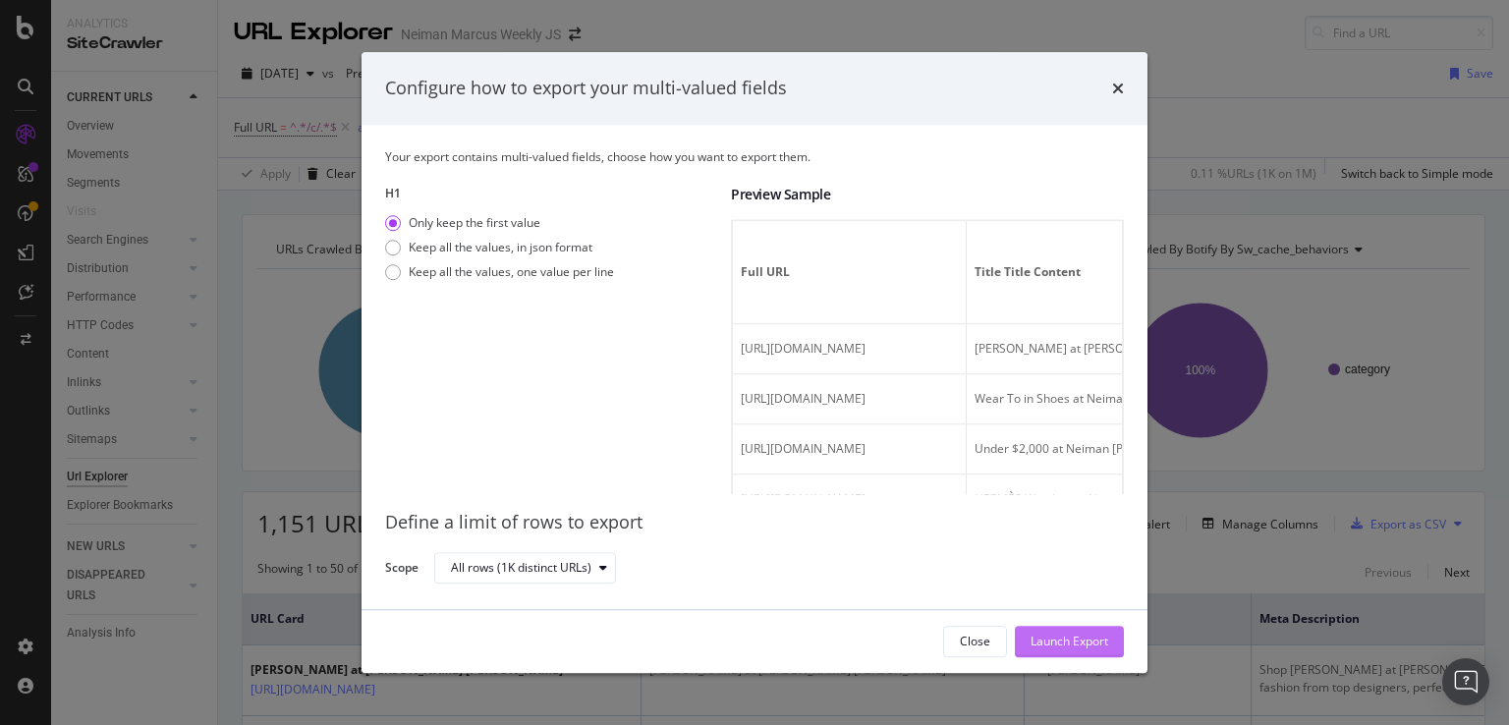
click at [1045, 644] on div "Launch Export" at bounding box center [1069, 641] width 78 height 17
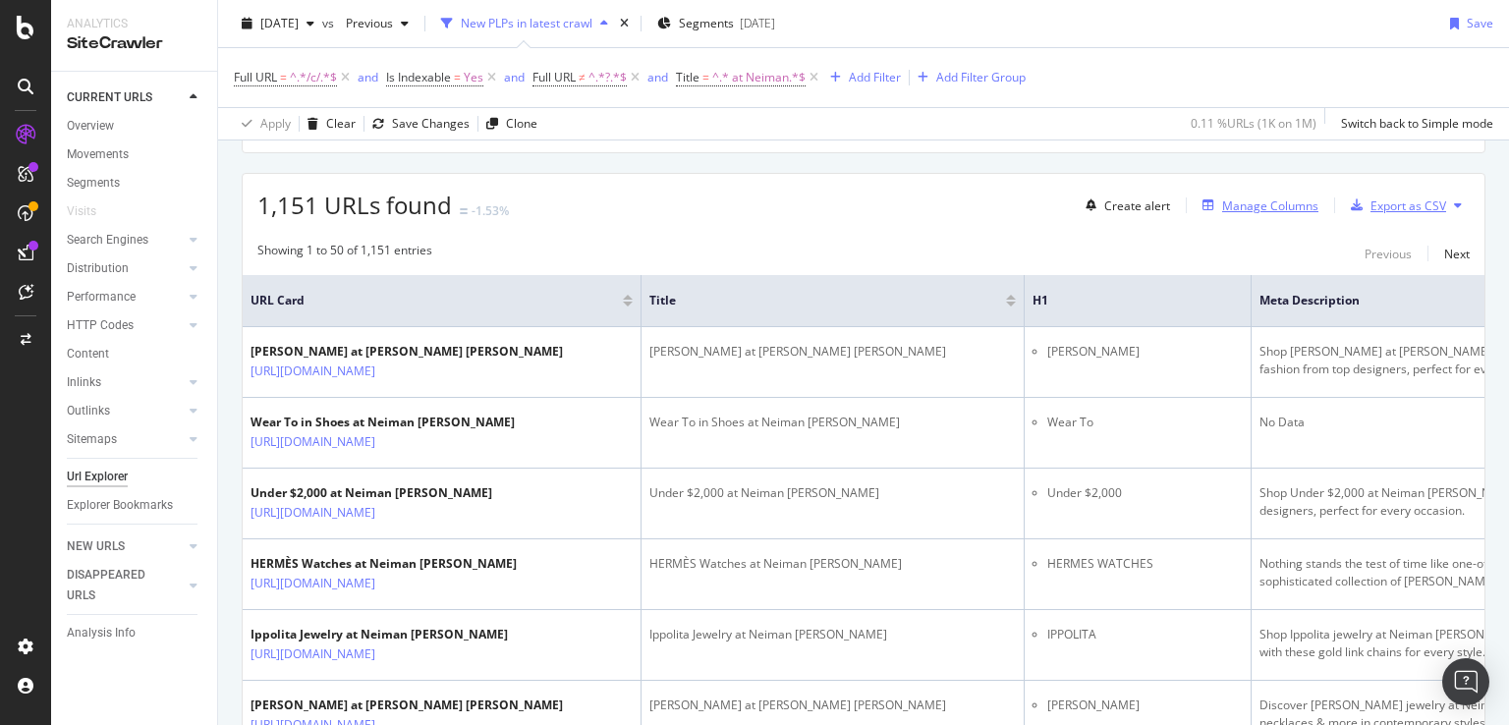
scroll to position [320, 0]
click at [109, 335] on div "DataExports" at bounding box center [111, 339] width 77 height 20
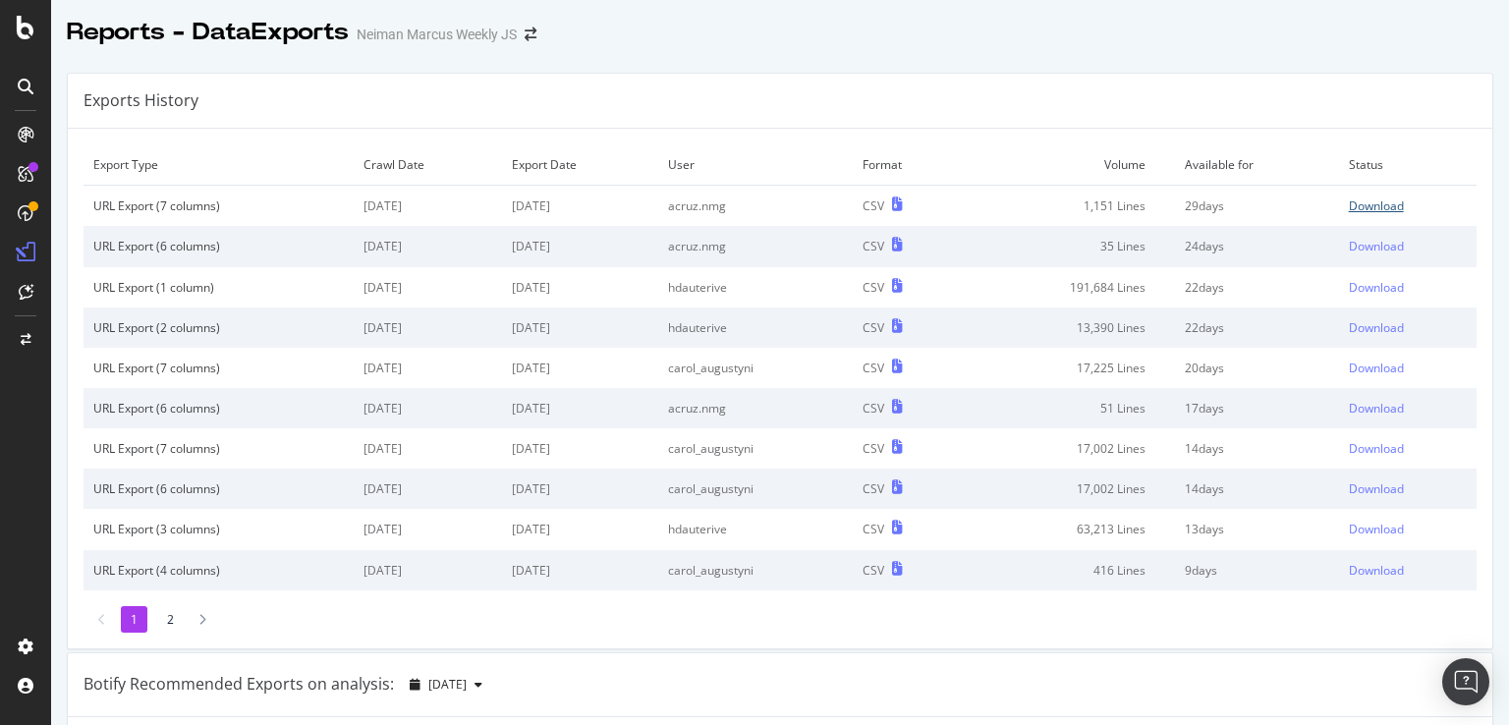
click at [1356, 205] on div "Download" at bounding box center [1376, 205] width 55 height 17
